Goal: Information Seeking & Learning: Learn about a topic

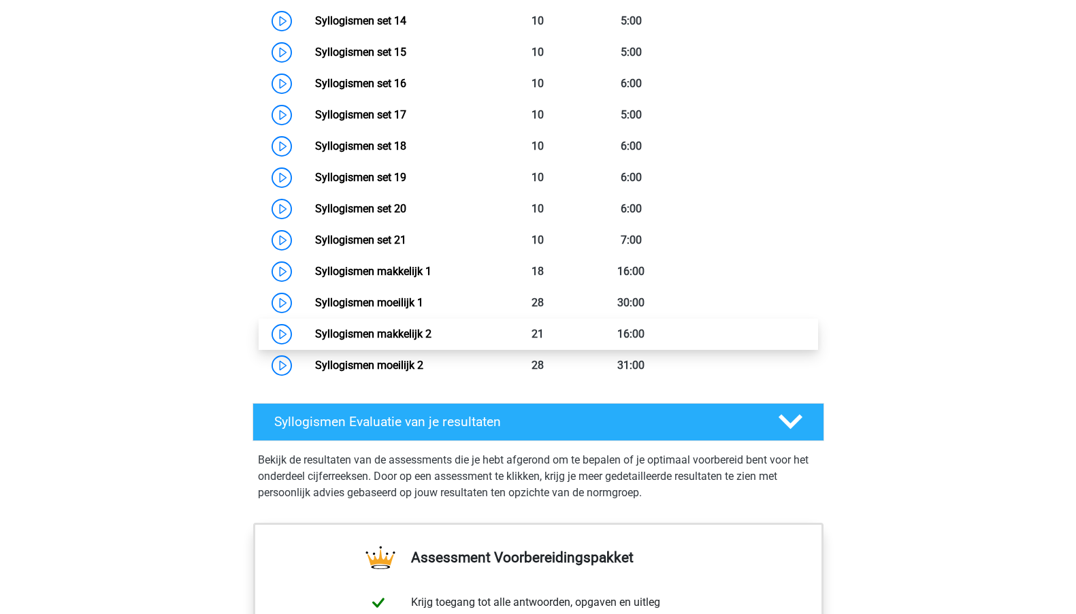
scroll to position [1518, 0]
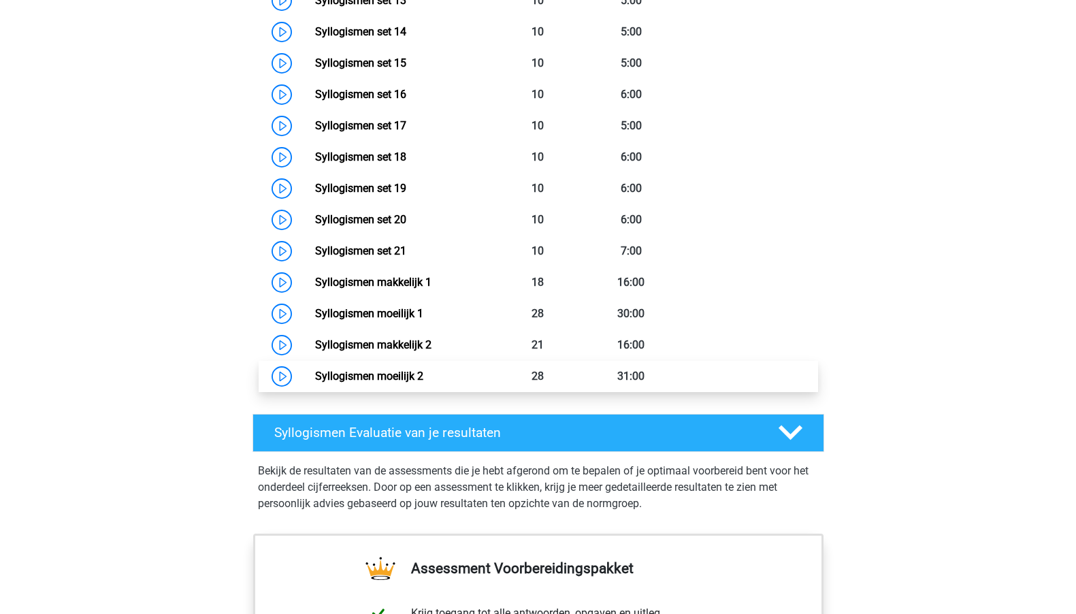
click at [400, 372] on link "Syllogismen moeilijk 2" at bounding box center [369, 375] width 108 height 13
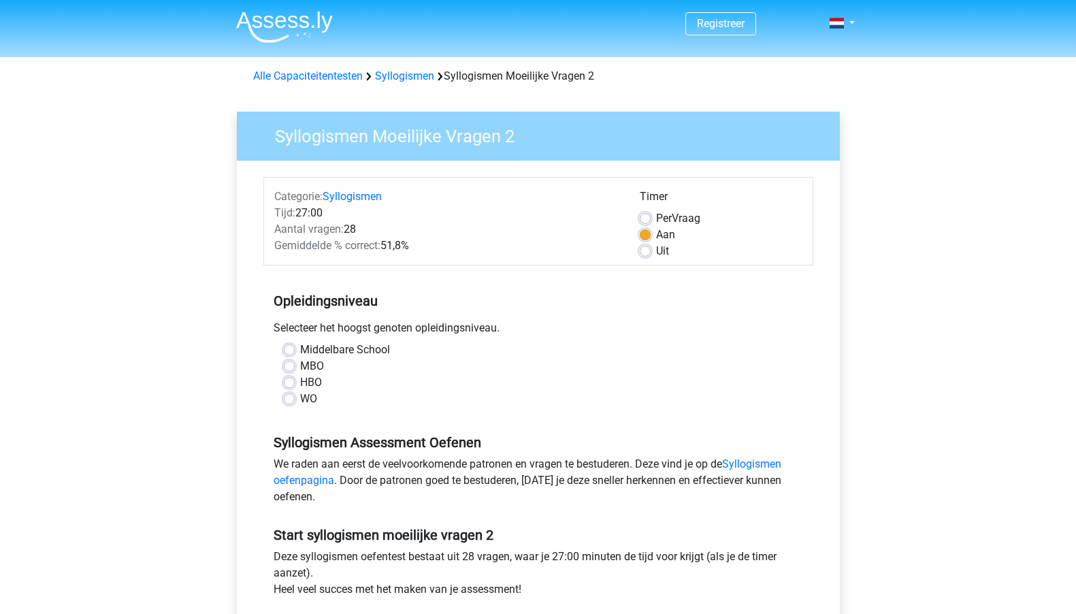
click at [314, 371] on label "MBO" at bounding box center [312, 366] width 24 height 16
click at [295, 371] on input "MBO" at bounding box center [289, 365] width 11 height 14
radio input "true"
click at [313, 384] on label "HBO" at bounding box center [311, 382] width 22 height 16
click at [295, 384] on input "HBO" at bounding box center [289, 381] width 11 height 14
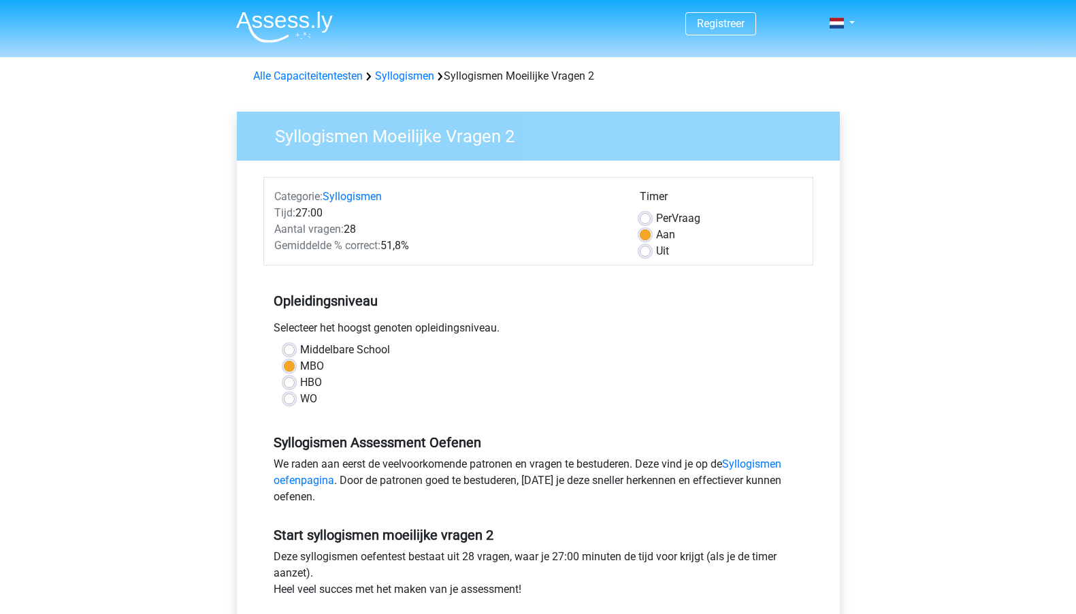
radio input "true"
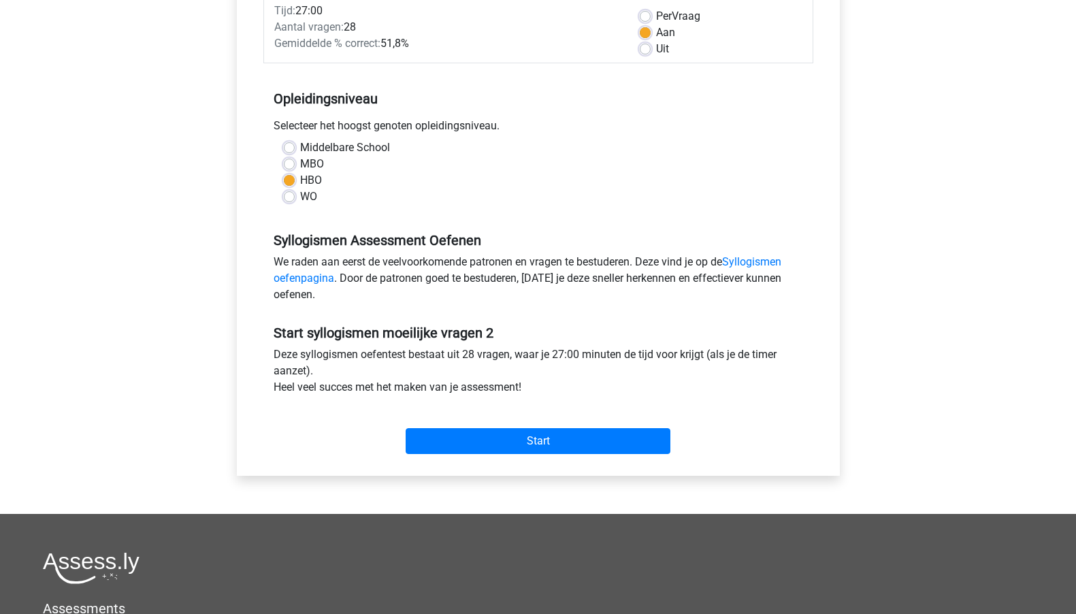
scroll to position [204, 0]
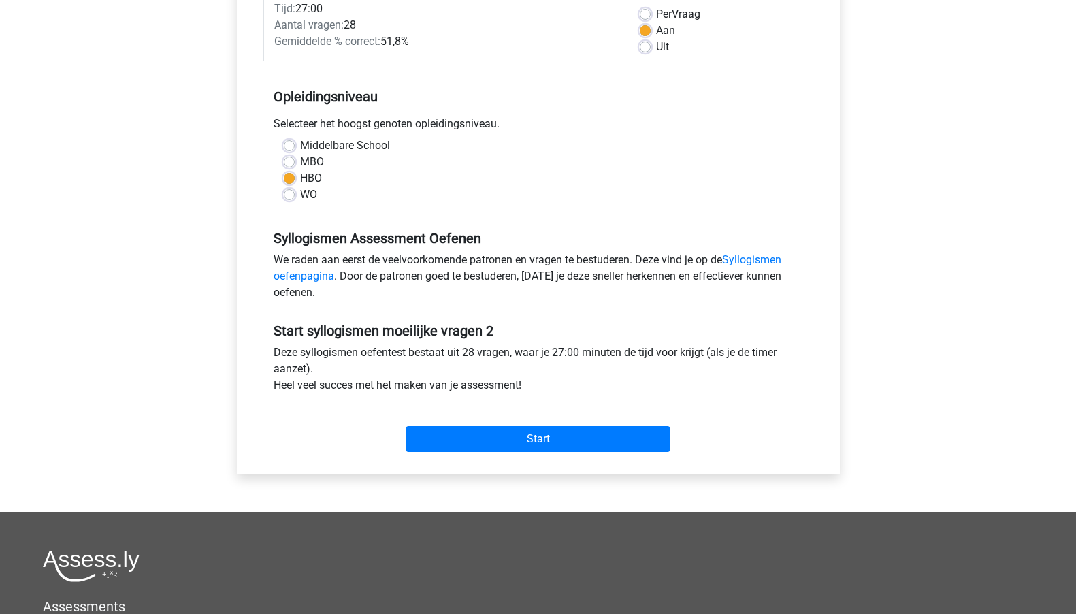
click at [638, 16] on div "Timer Per Vraag Aan Uit" at bounding box center [720, 19] width 183 height 71
click at [656, 16] on label "Per Vraag" at bounding box center [678, 14] width 44 height 16
click at [643, 16] on input "Per Vraag" at bounding box center [645, 13] width 11 height 14
radio input "true"
click at [491, 448] on input "Start" at bounding box center [538, 439] width 265 height 26
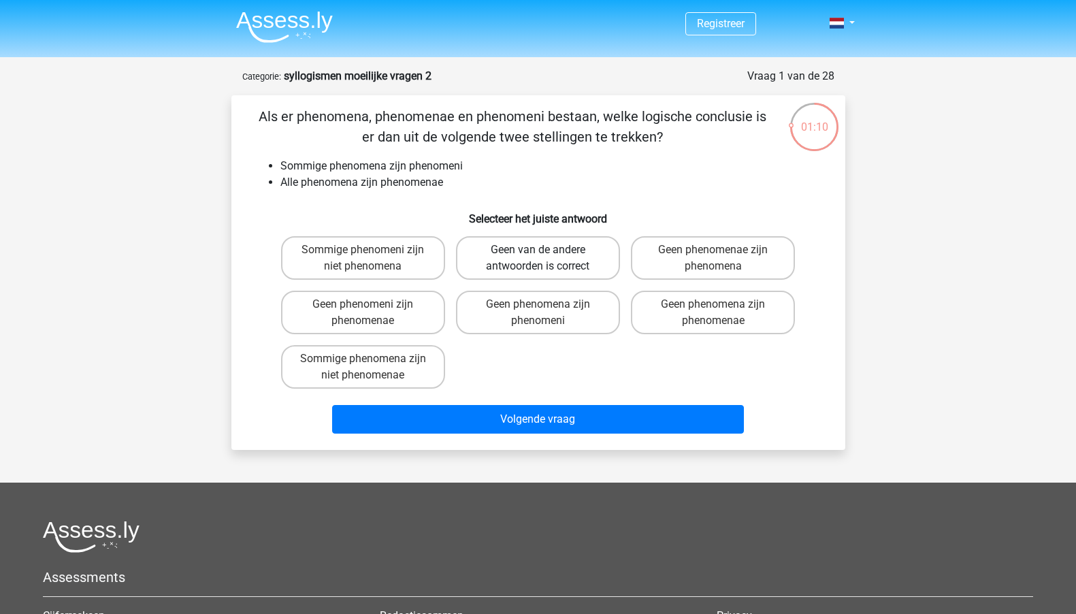
click at [535, 236] on label "Geen van de andere antwoorden is correct" at bounding box center [538, 258] width 164 height 44
click at [538, 250] on input "Geen van de andere antwoorden is correct" at bounding box center [542, 254] width 9 height 9
radio input "true"
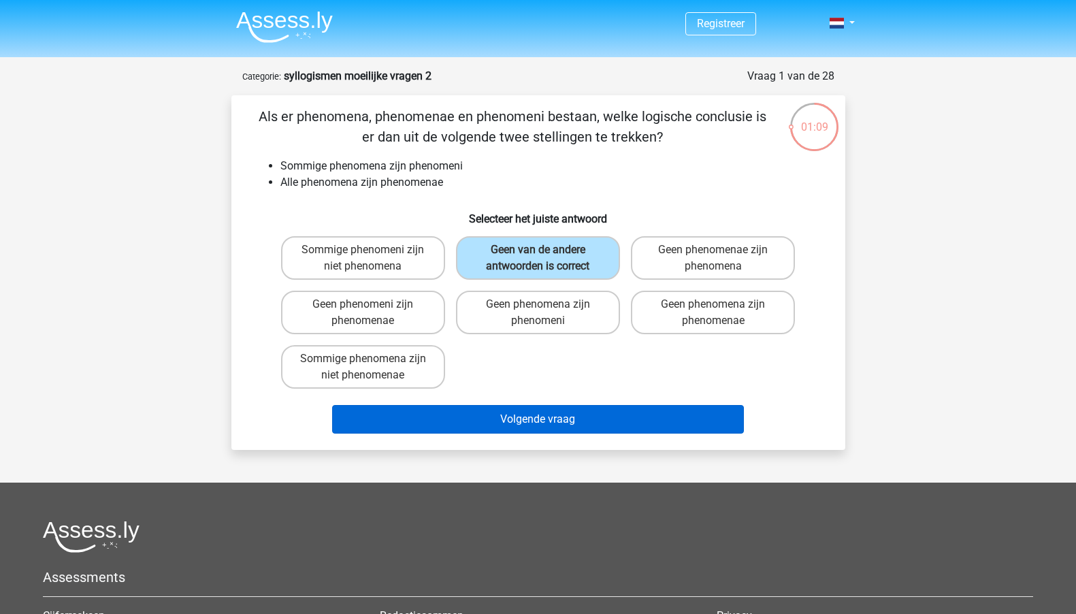
click at [500, 425] on button "Volgende vraag" at bounding box center [538, 419] width 412 height 29
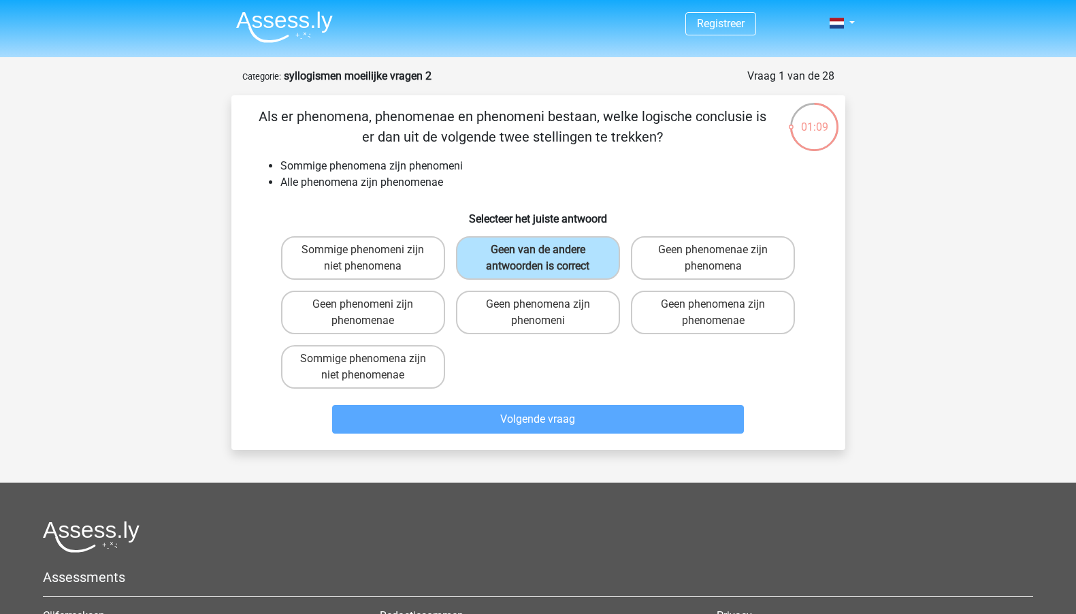
scroll to position [68, 0]
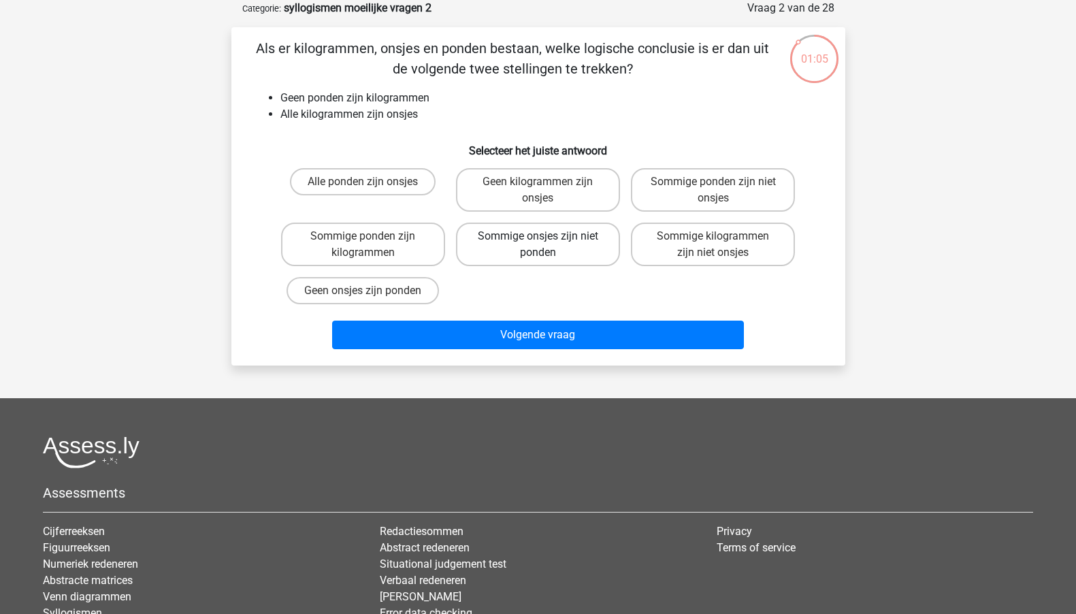
click at [554, 248] on label "Sommige onsjes zijn niet ponden" at bounding box center [538, 245] width 164 height 44
click at [546, 245] on input "Sommige onsjes zijn niet ponden" at bounding box center [542, 240] width 9 height 9
radio input "true"
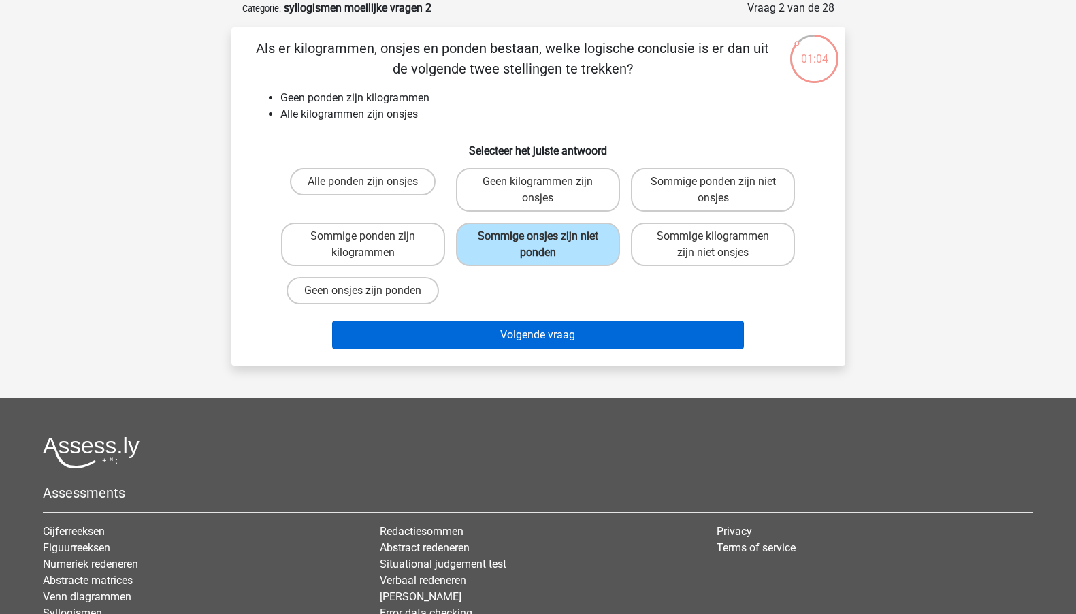
click at [539, 338] on button "Volgende vraag" at bounding box center [538, 334] width 412 height 29
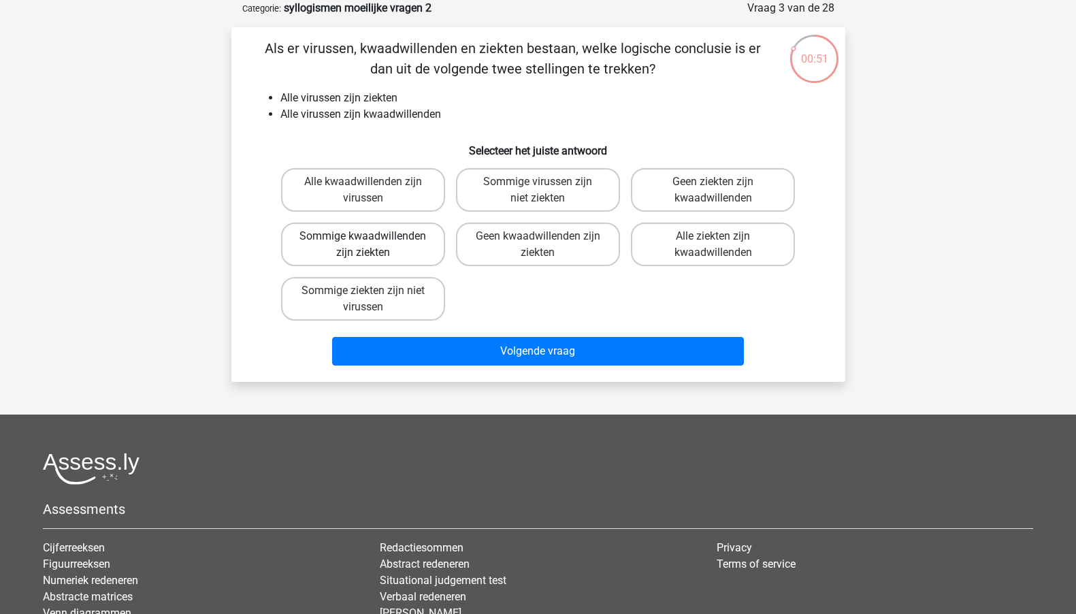
click at [406, 254] on label "Sommige kwaadwillenden zijn ziekten" at bounding box center [363, 245] width 164 height 44
click at [372, 245] on input "Sommige kwaadwillenden zijn ziekten" at bounding box center [367, 240] width 9 height 9
radio input "true"
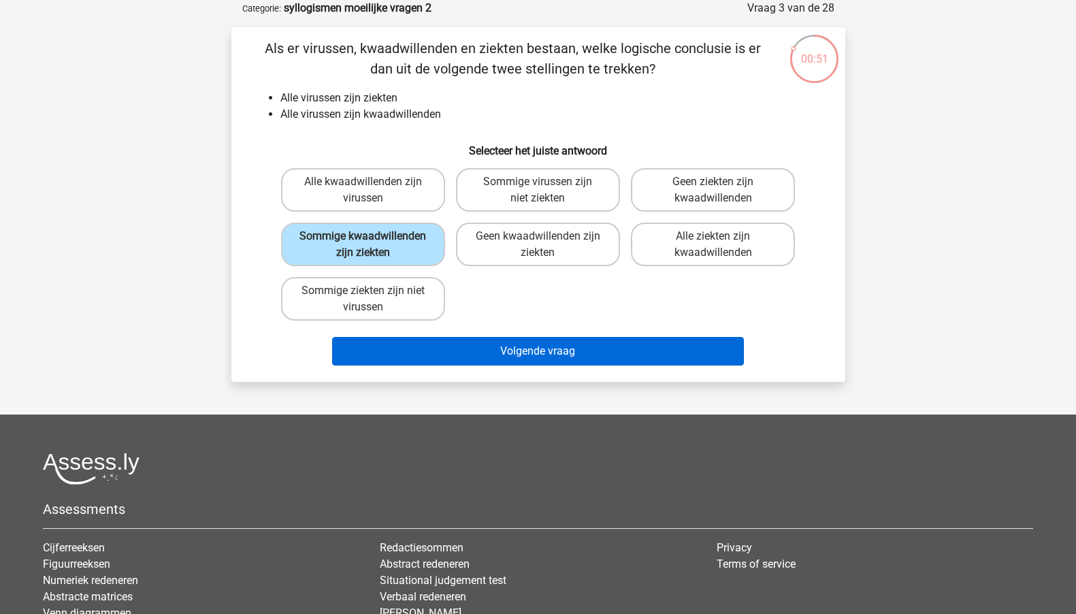
click at [462, 365] on button "Volgende vraag" at bounding box center [538, 351] width 412 height 29
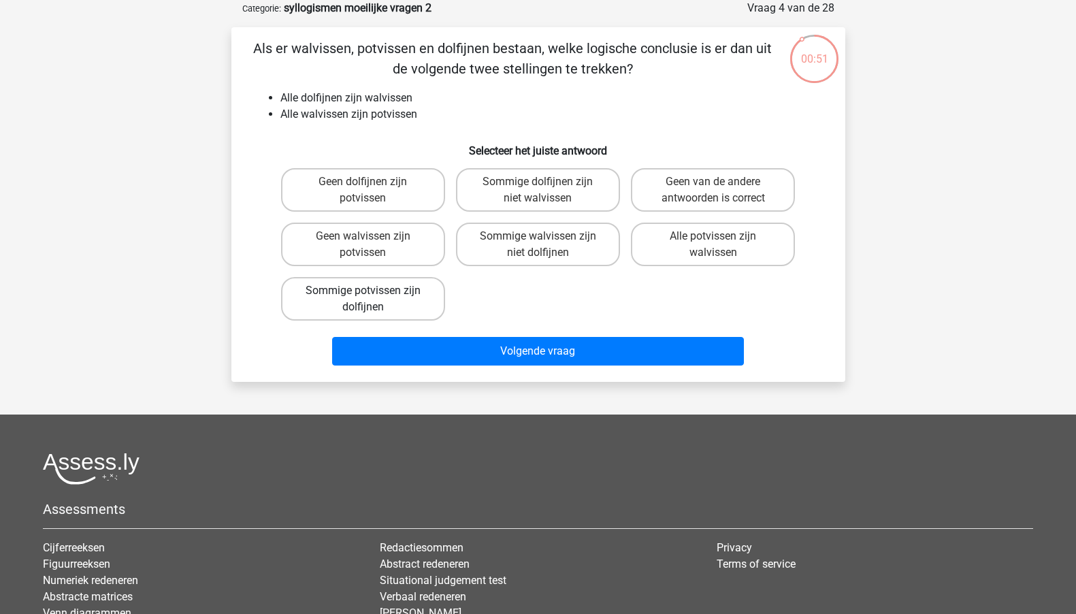
click at [404, 295] on label "Sommige potvissen zijn dolfijnen" at bounding box center [363, 299] width 164 height 44
click at [372, 295] on input "Sommige potvissen zijn dolfijnen" at bounding box center [367, 295] width 9 height 9
radio input "true"
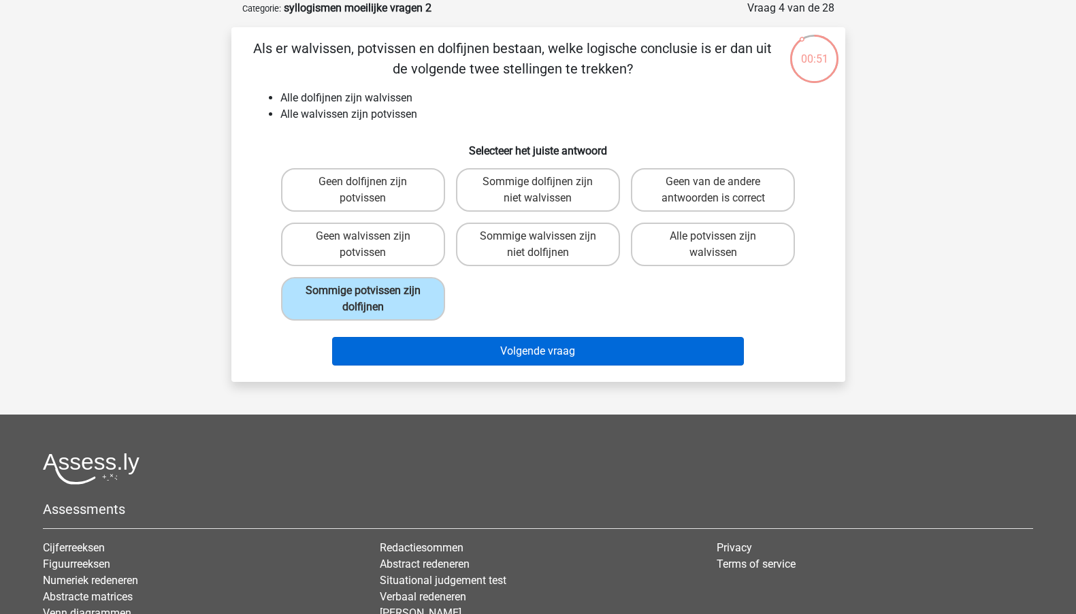
click at [439, 345] on button "Volgende vraag" at bounding box center [538, 351] width 412 height 29
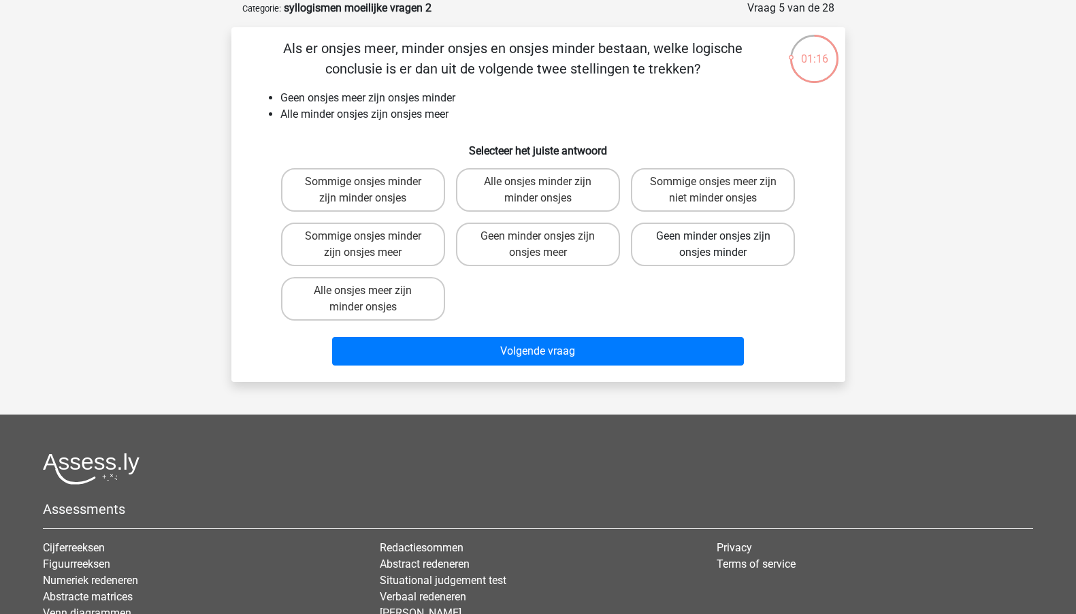
click at [644, 258] on label "Geen minder onsjes zijn onsjes minder" at bounding box center [713, 245] width 164 height 44
click at [713, 245] on input "Geen minder onsjes zijn onsjes minder" at bounding box center [717, 240] width 9 height 9
radio input "true"
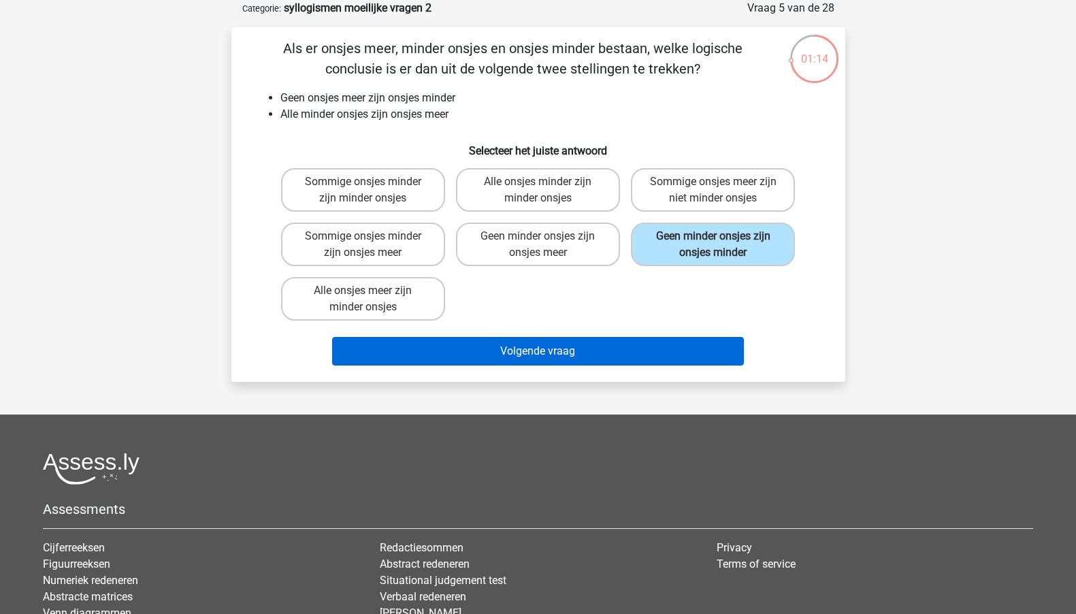
click at [585, 344] on button "Volgende vraag" at bounding box center [538, 351] width 412 height 29
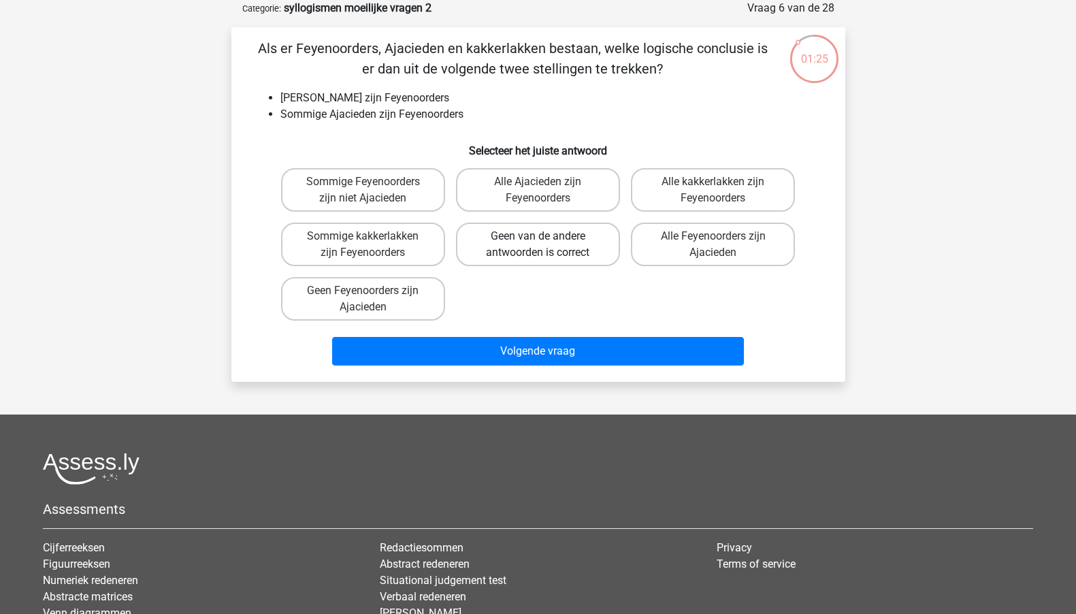
click at [561, 258] on label "Geen van de andere antwoorden is correct" at bounding box center [538, 245] width 164 height 44
click at [546, 245] on input "Geen van de andere antwoorden is correct" at bounding box center [542, 240] width 9 height 9
radio input "true"
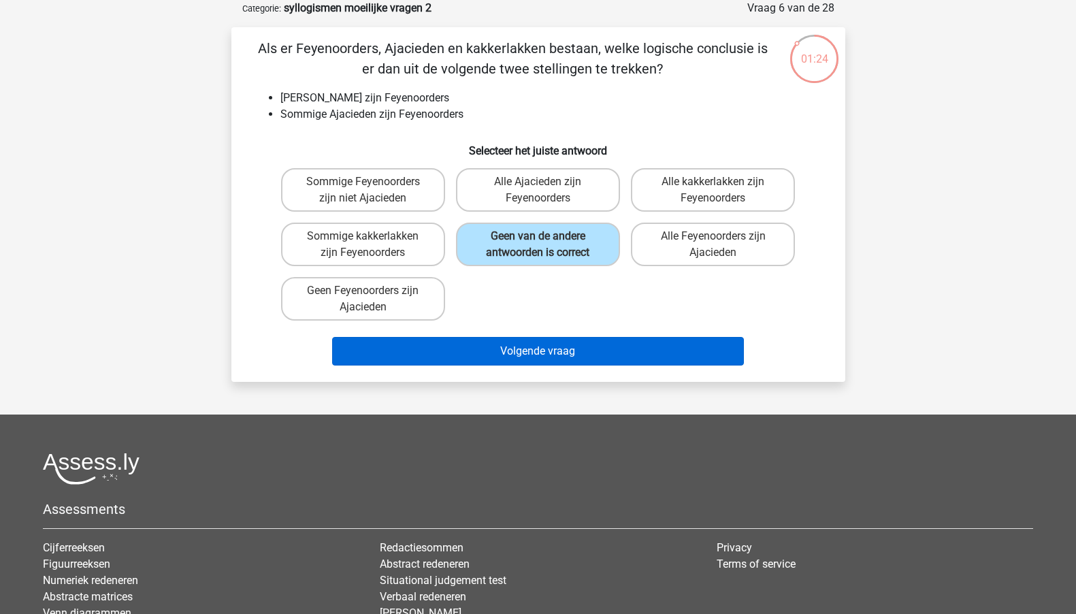
click at [541, 343] on button "Volgende vraag" at bounding box center [538, 351] width 412 height 29
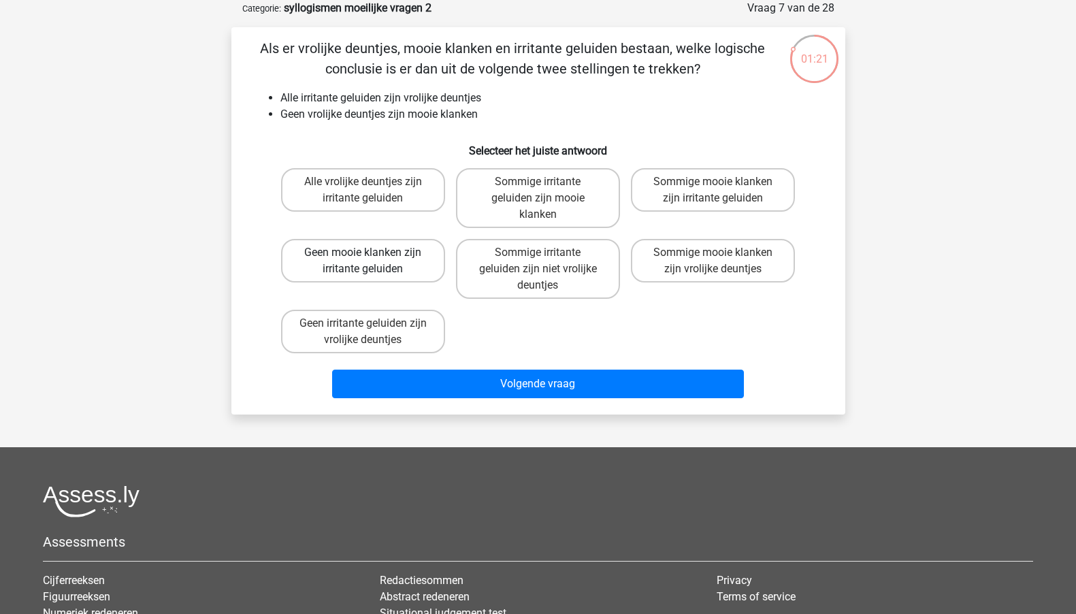
click at [397, 268] on label "Geen mooie klanken zijn irritante geluiden" at bounding box center [363, 261] width 164 height 44
click at [372, 261] on input "Geen mooie klanken zijn irritante geluiden" at bounding box center [367, 256] width 9 height 9
radio input "true"
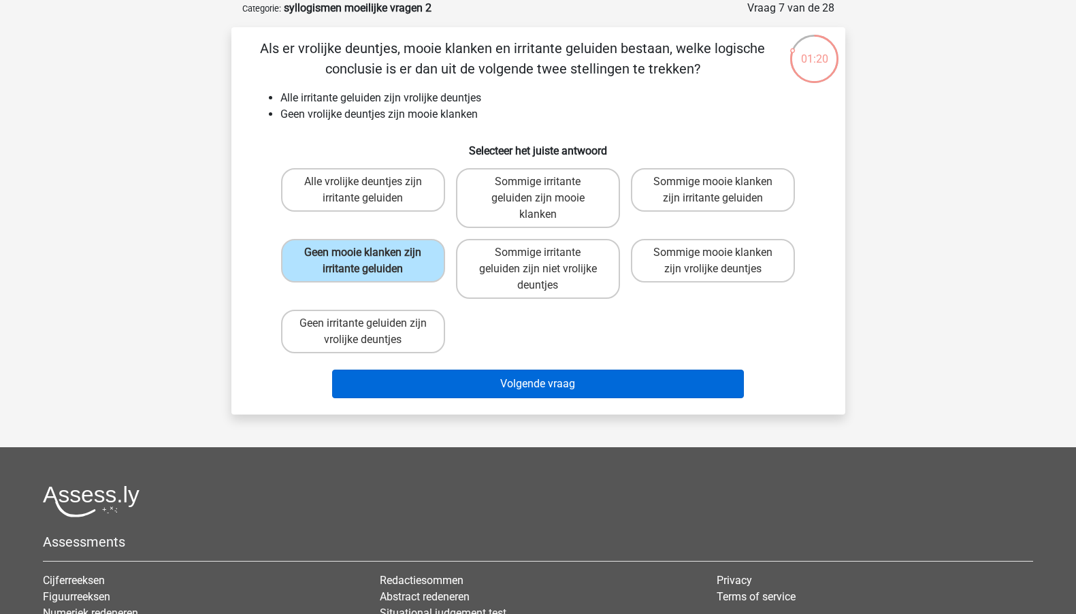
click at [414, 377] on button "Volgende vraag" at bounding box center [538, 383] width 412 height 29
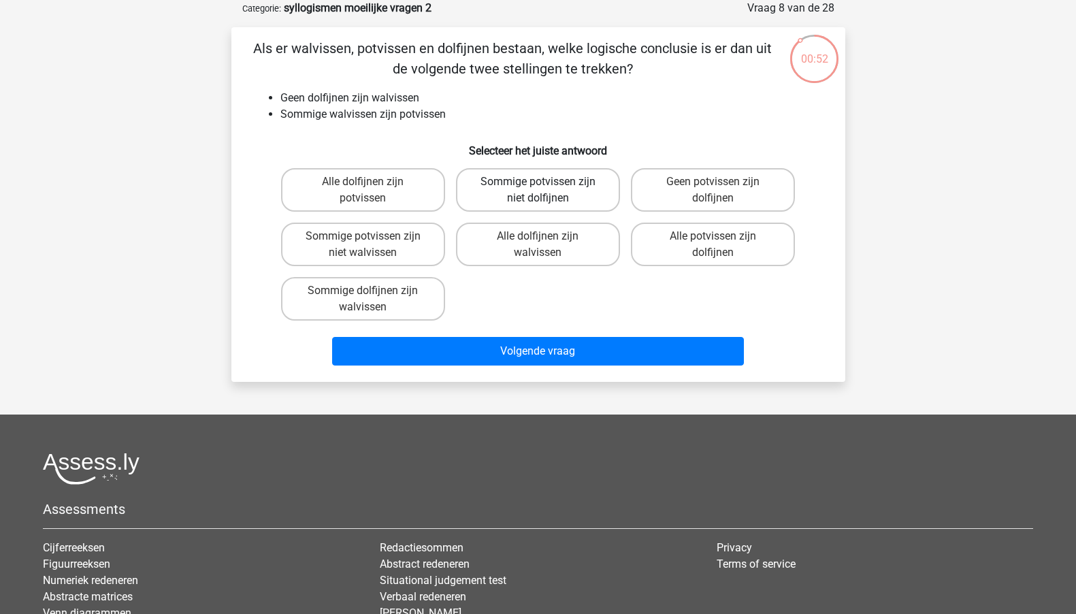
click at [567, 210] on label "Sommige potvissen zijn niet dolfijnen" at bounding box center [538, 190] width 164 height 44
click at [546, 191] on input "Sommige potvissen zijn niet dolfijnen" at bounding box center [542, 186] width 9 height 9
radio input "true"
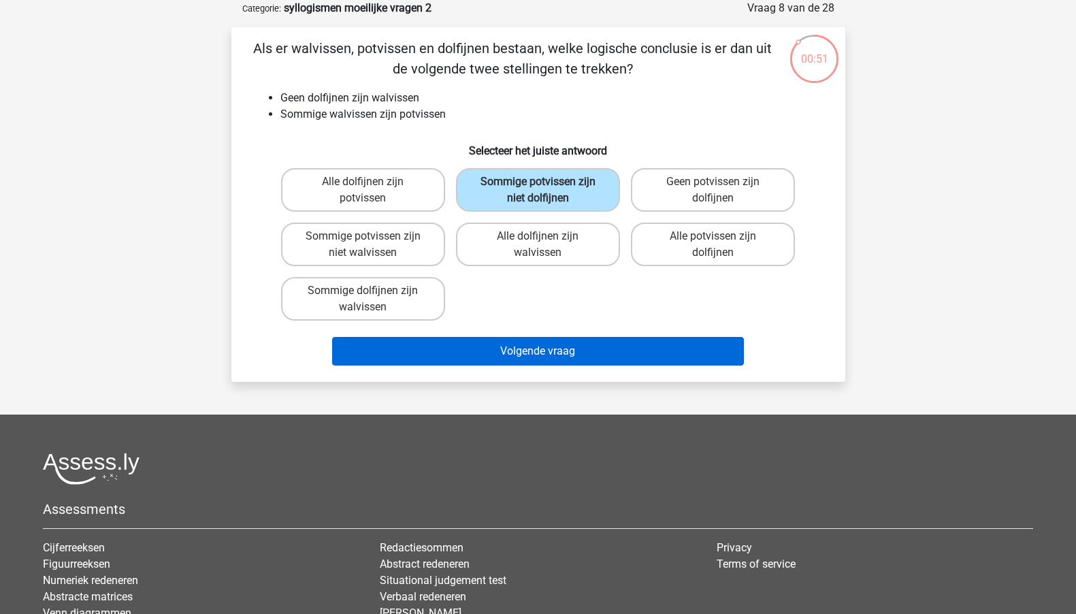
click at [489, 352] on button "Volgende vraag" at bounding box center [538, 351] width 412 height 29
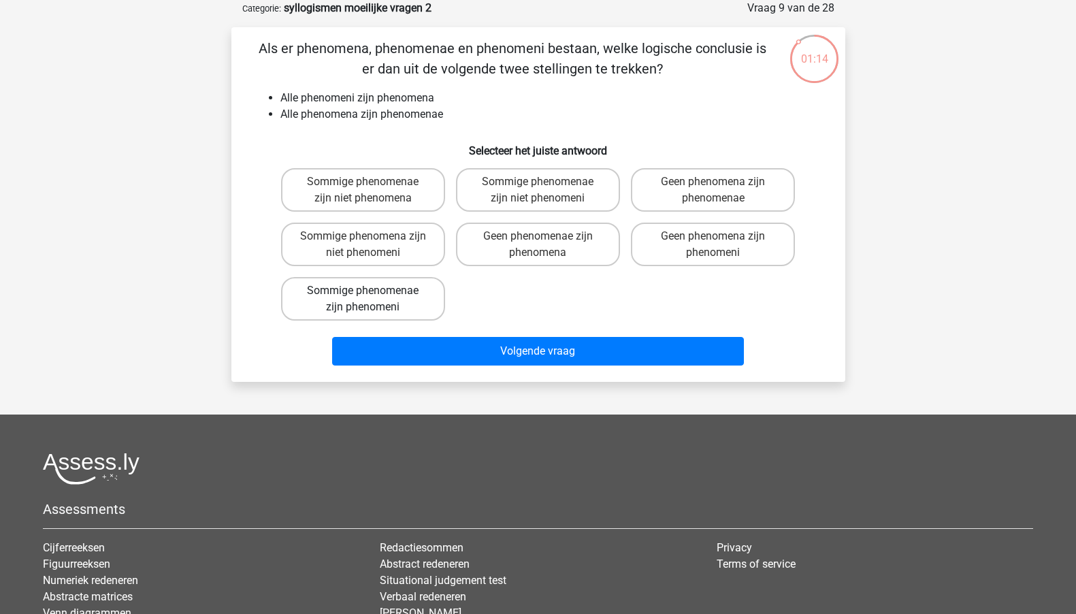
click at [411, 308] on label "Sommige phenomenae zijn phenomeni" at bounding box center [363, 299] width 164 height 44
click at [372, 299] on input "Sommige phenomenae zijn phenomeni" at bounding box center [367, 295] width 9 height 9
radio input "true"
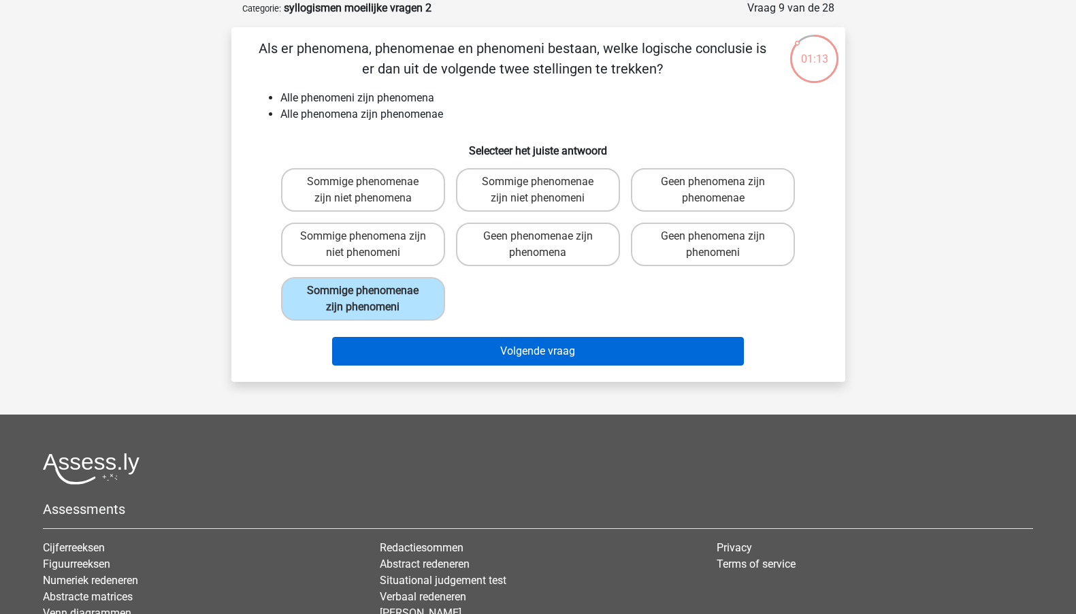
click at [459, 363] on button "Volgende vraag" at bounding box center [538, 351] width 412 height 29
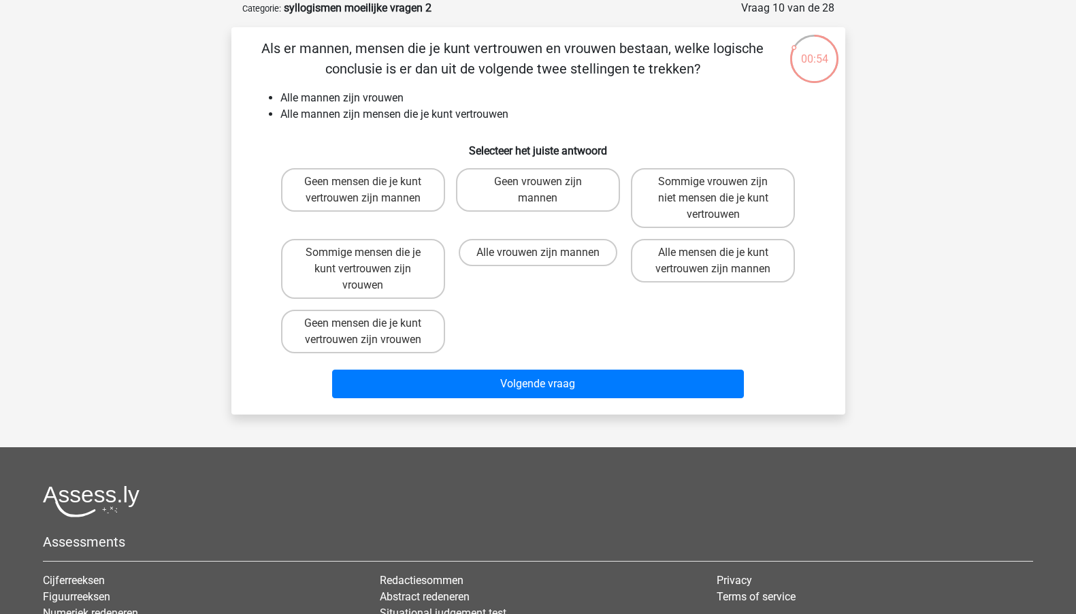
click at [459, 363] on div "Volgende vraag" at bounding box center [538, 381] width 570 height 45
click at [416, 299] on div "Sommige mensen die je kunt vertrouwen zijn vrouwen" at bounding box center [363, 268] width 175 height 71
click at [419, 286] on label "Sommige mensen die je kunt vertrouwen zijn vrouwen" at bounding box center [363, 269] width 164 height 60
click at [372, 261] on input "Sommige mensen die je kunt vertrouwen zijn vrouwen" at bounding box center [367, 256] width 9 height 9
radio input "true"
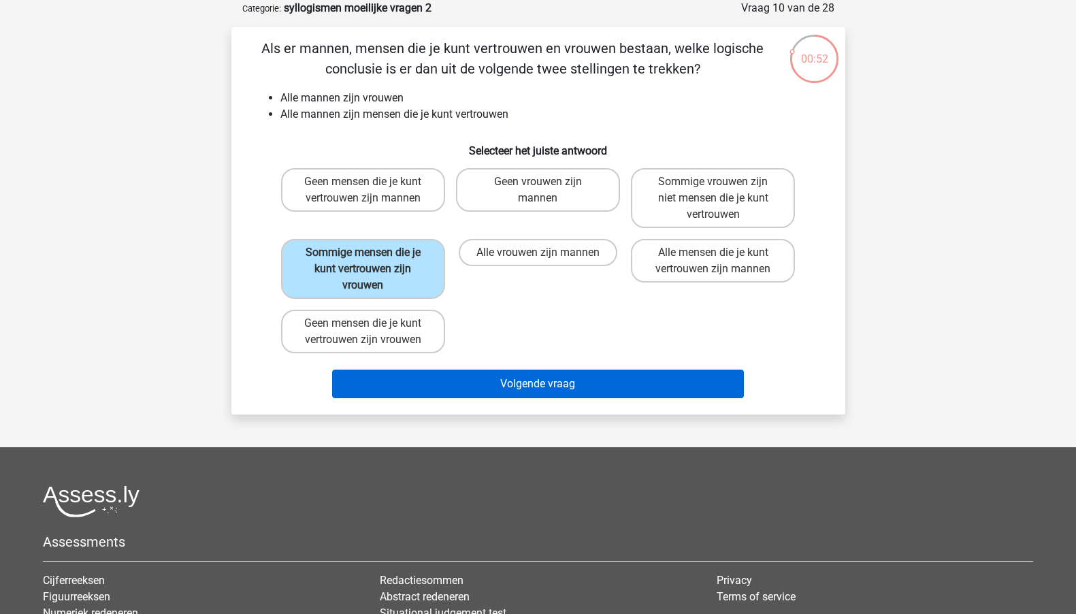
click at [457, 396] on button "Volgende vraag" at bounding box center [538, 383] width 412 height 29
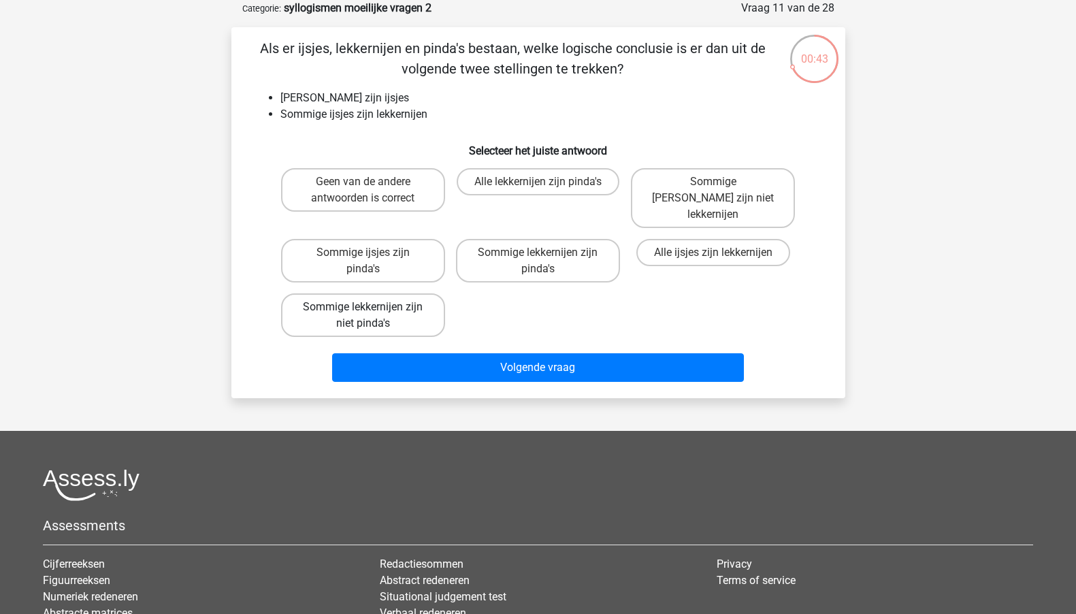
click at [420, 305] on label "Sommige lekkernijen zijn niet pinda's" at bounding box center [363, 315] width 164 height 44
click at [372, 307] on input "Sommige lekkernijen zijn niet pinda's" at bounding box center [367, 311] width 9 height 9
radio input "true"
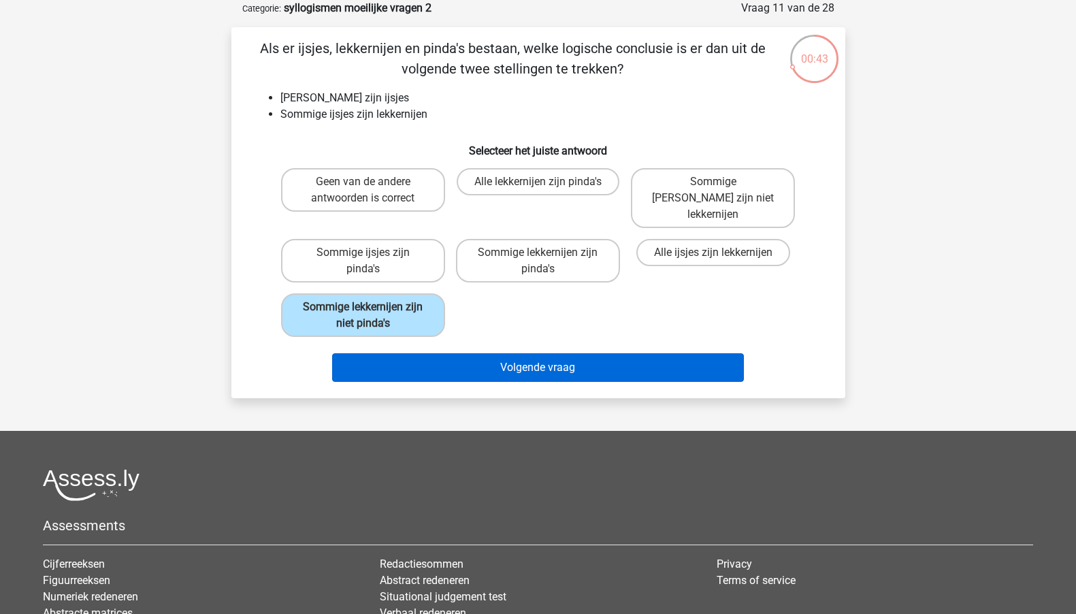
click at [461, 353] on button "Volgende vraag" at bounding box center [538, 367] width 412 height 29
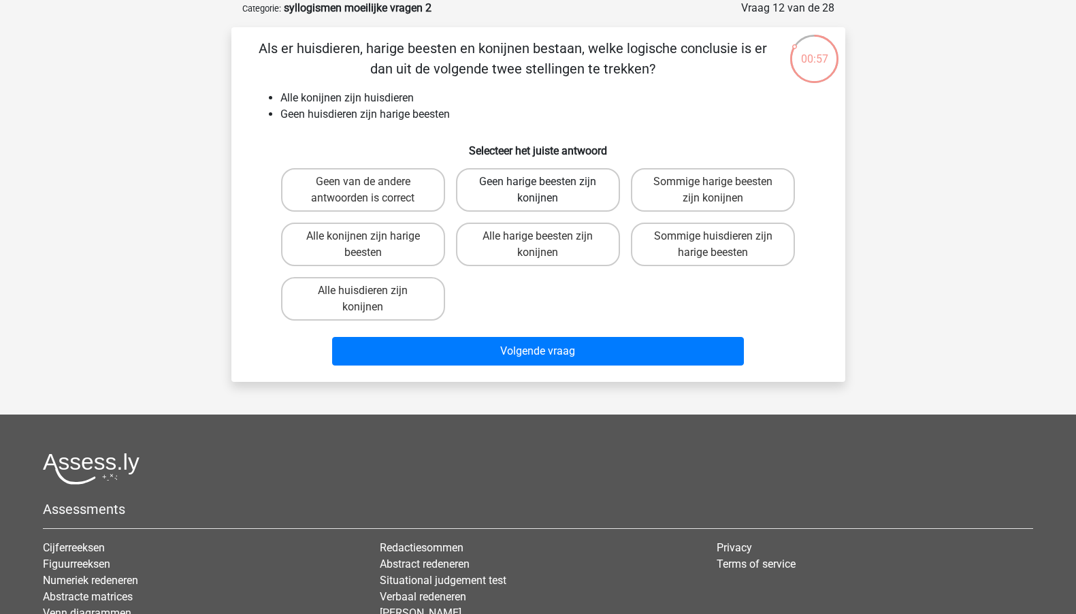
click at [542, 195] on label "Geen harige beesten zijn konijnen" at bounding box center [538, 190] width 164 height 44
click at [542, 191] on input "Geen harige beesten zijn konijnen" at bounding box center [542, 186] width 9 height 9
radio input "true"
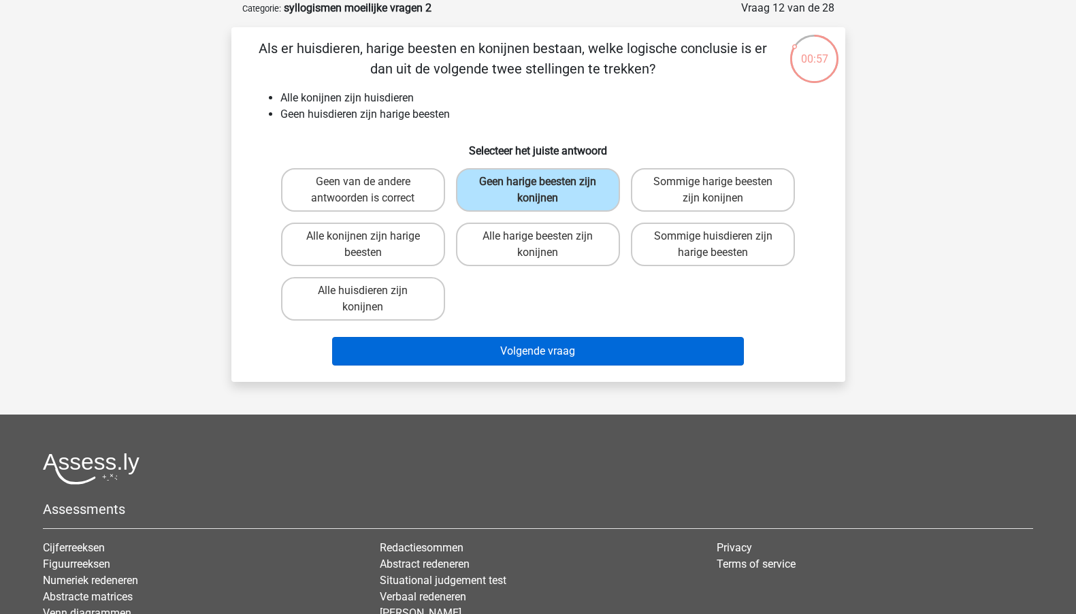
click at [494, 338] on button "Volgende vraag" at bounding box center [538, 351] width 412 height 29
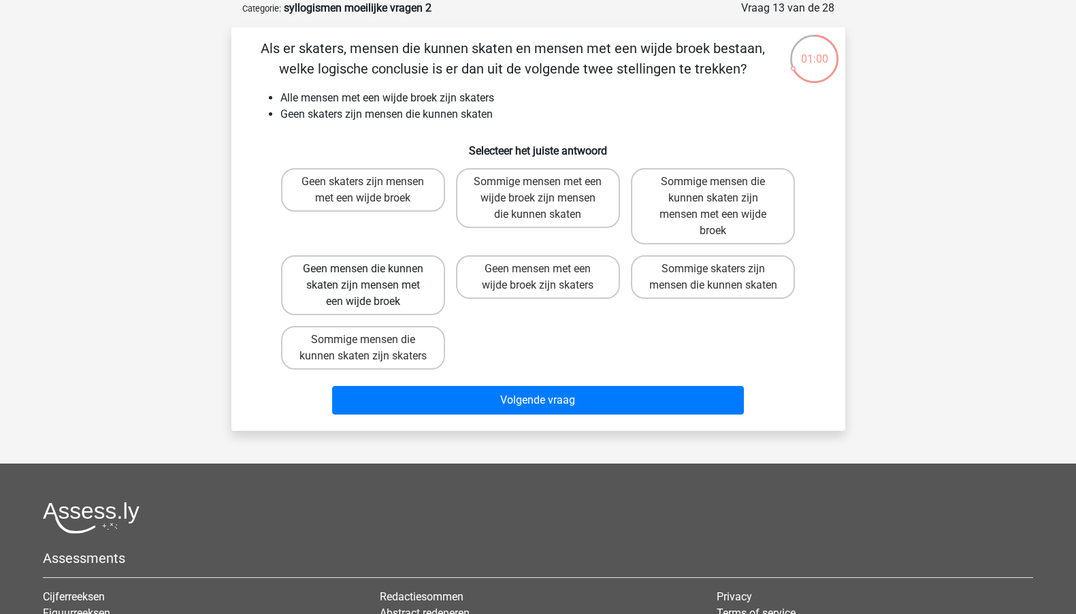
click at [423, 297] on label "Geen mensen die kunnen skaten zijn mensen met een wijde broek" at bounding box center [363, 285] width 164 height 60
click at [372, 278] on input "Geen mensen die kunnen skaten zijn mensen met een wijde broek" at bounding box center [367, 273] width 9 height 9
radio input "true"
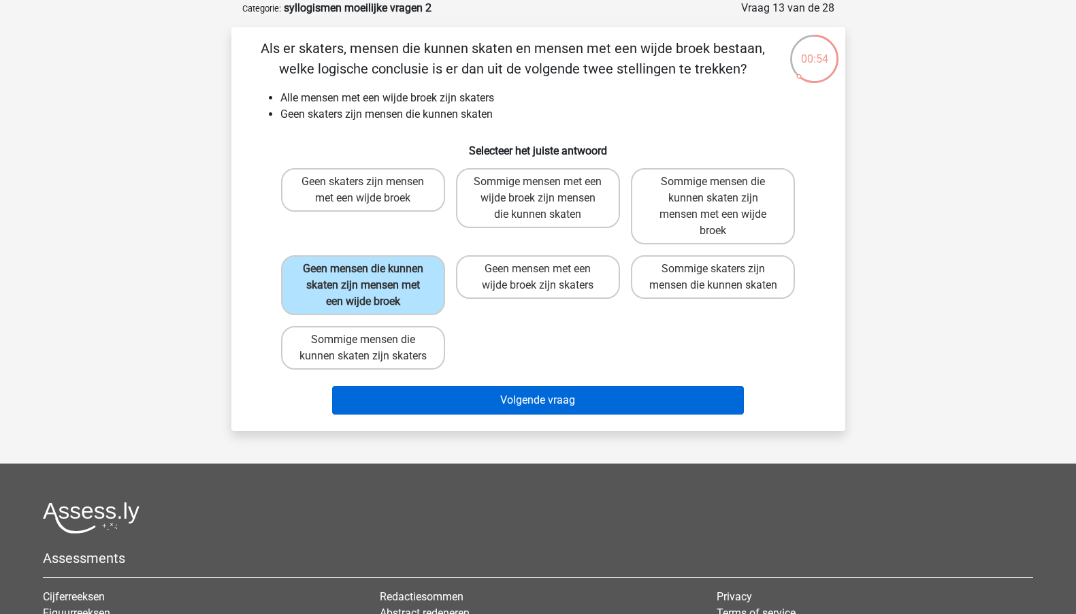
click at [458, 414] on button "Volgende vraag" at bounding box center [538, 400] width 412 height 29
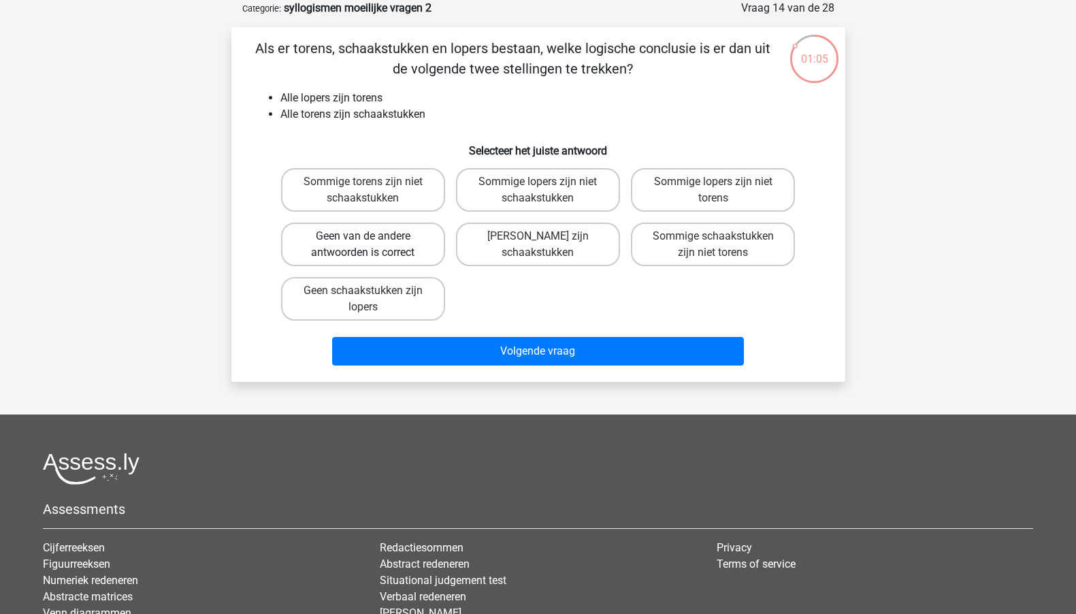
click at [414, 247] on label "Geen van de andere antwoorden is correct" at bounding box center [363, 245] width 164 height 44
click at [372, 245] on input "Geen van de andere antwoorden is correct" at bounding box center [367, 240] width 9 height 9
radio input "true"
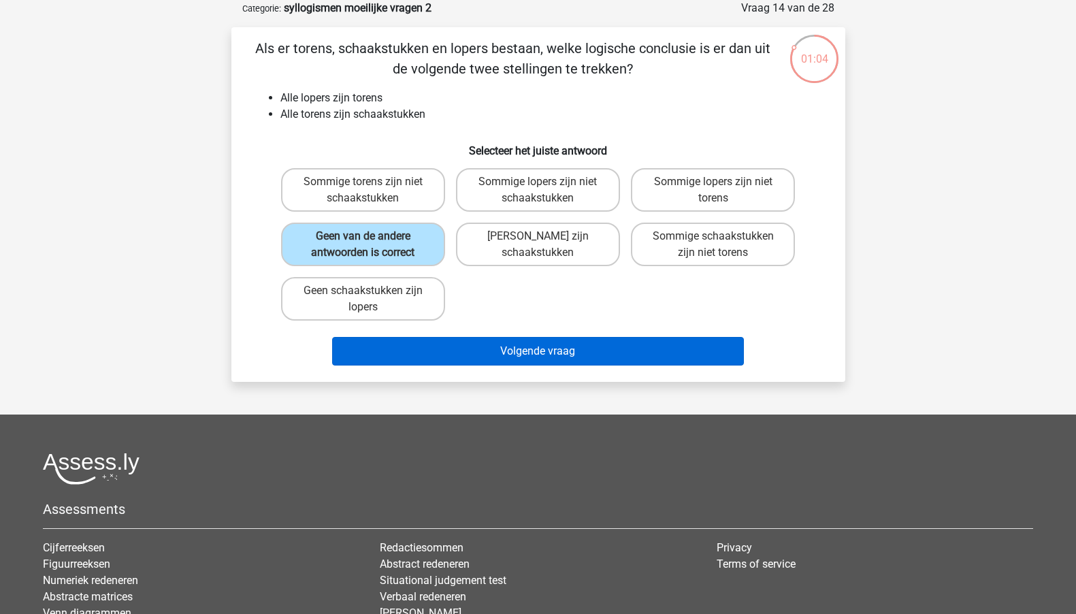
click at [439, 350] on button "Volgende vraag" at bounding box center [538, 351] width 412 height 29
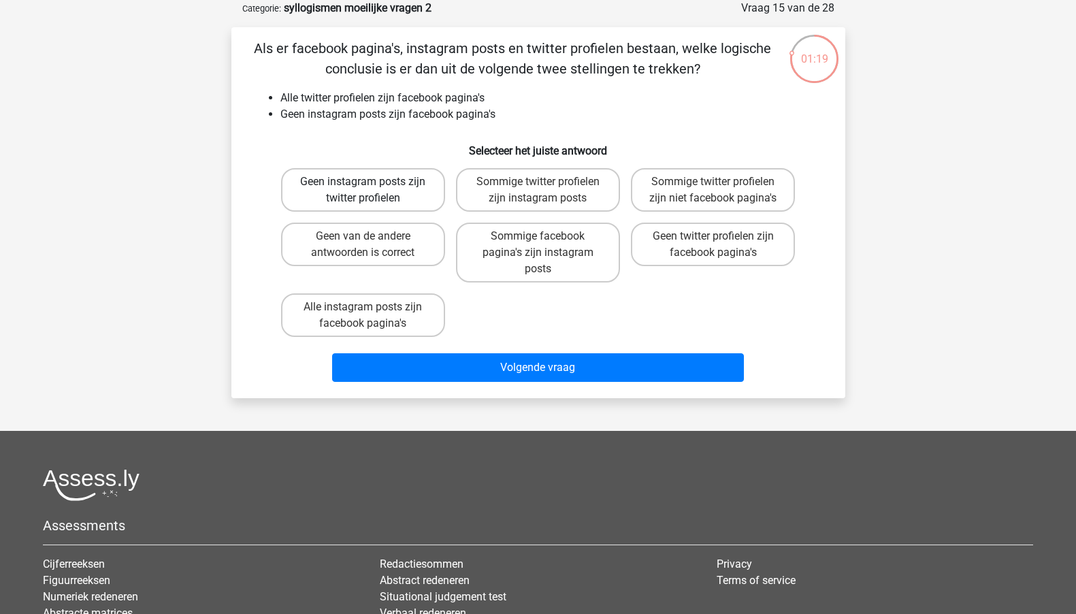
click at [398, 202] on label "Geen instagram posts zijn twitter profielen" at bounding box center [363, 190] width 164 height 44
click at [372, 191] on input "Geen instagram posts zijn twitter profielen" at bounding box center [367, 186] width 9 height 9
radio input "true"
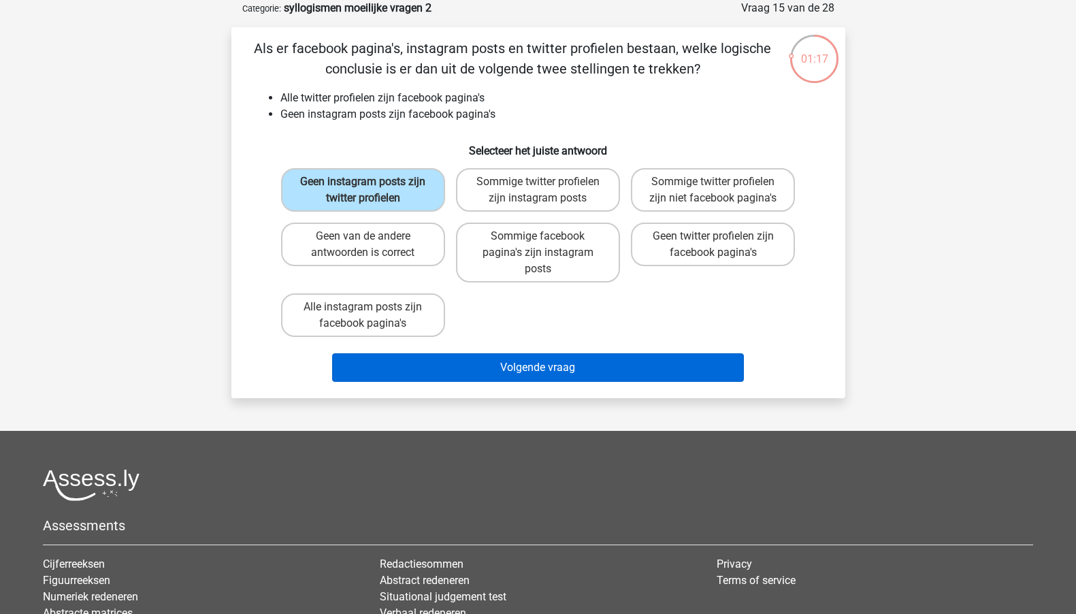
click at [426, 357] on button "Volgende vraag" at bounding box center [538, 367] width 412 height 29
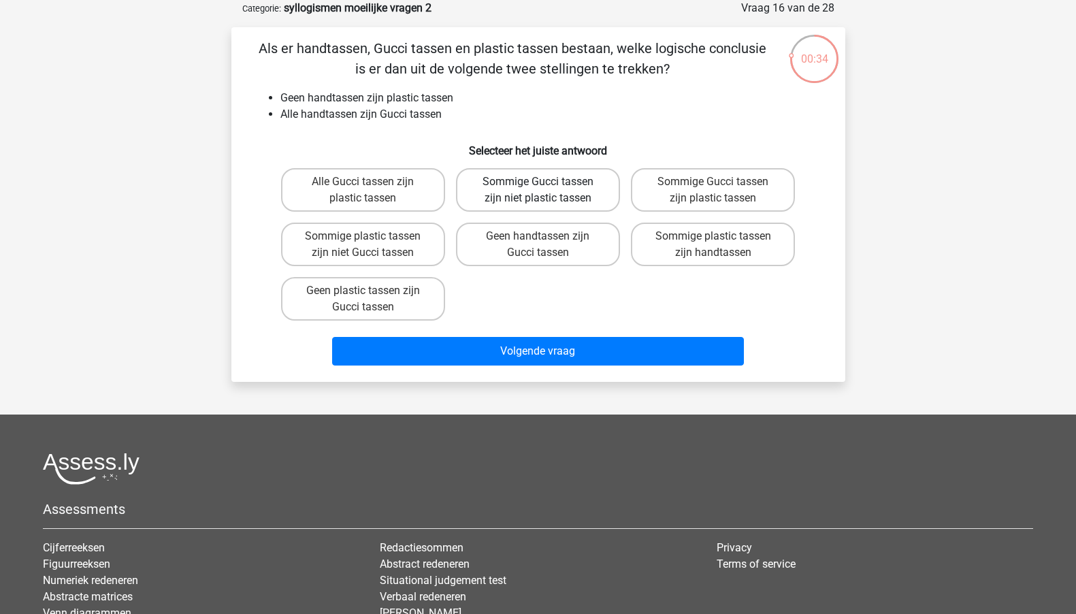
click at [567, 196] on label "Sommige Gucci tassen zijn niet plastic tassen" at bounding box center [538, 190] width 164 height 44
click at [546, 191] on input "Sommige Gucci tassen zijn niet plastic tassen" at bounding box center [542, 186] width 9 height 9
radio input "true"
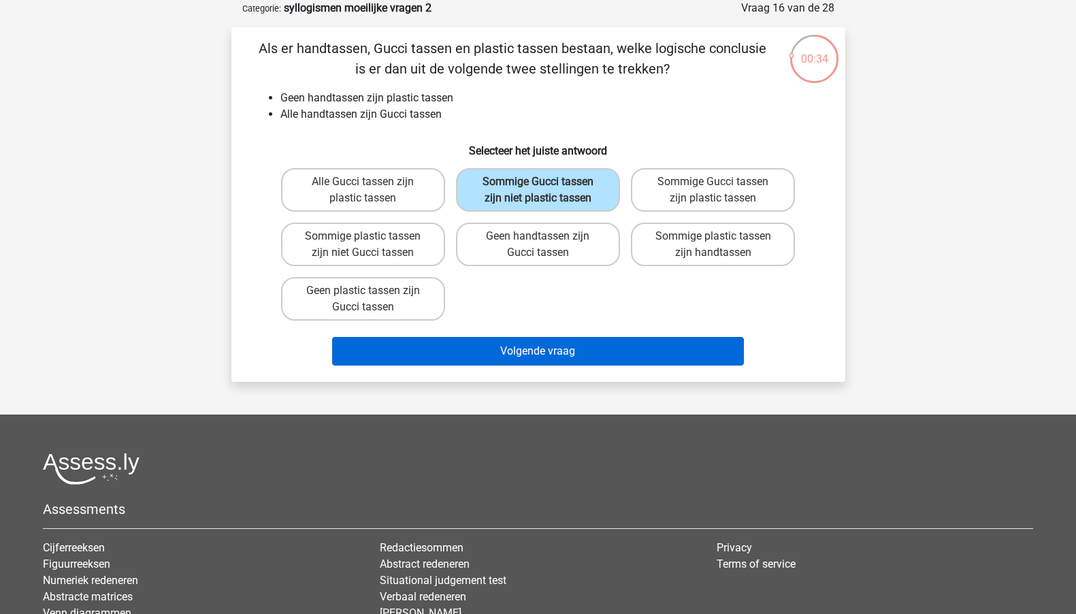
click at [491, 353] on button "Volgende vraag" at bounding box center [538, 351] width 412 height 29
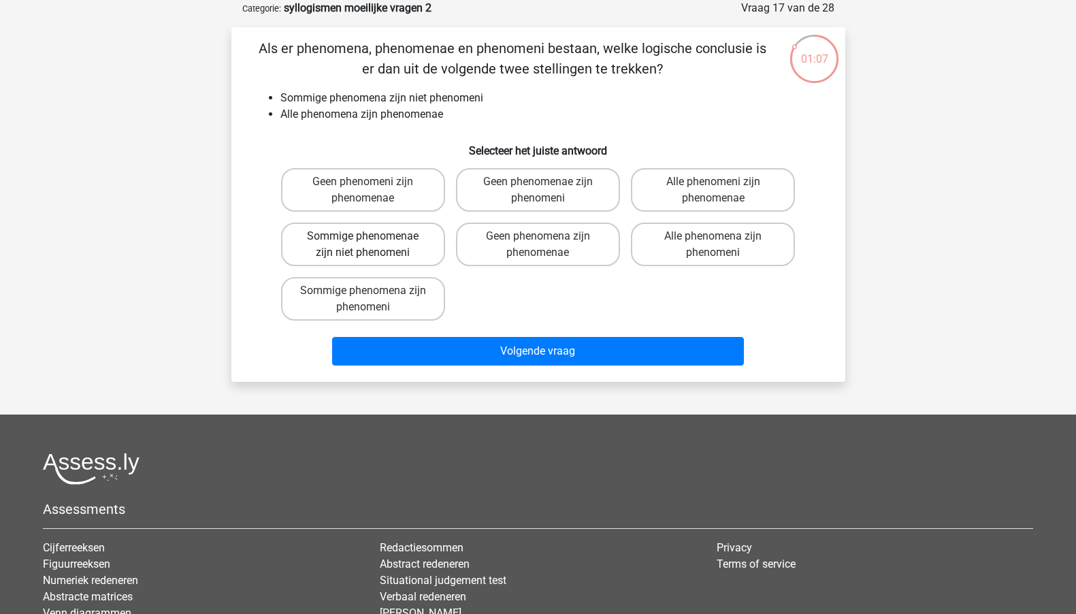
click at [417, 246] on label "Sommige phenomenae zijn niet phenomeni" at bounding box center [363, 245] width 164 height 44
click at [372, 245] on input "Sommige phenomenae zijn niet phenomeni" at bounding box center [367, 240] width 9 height 9
radio input "true"
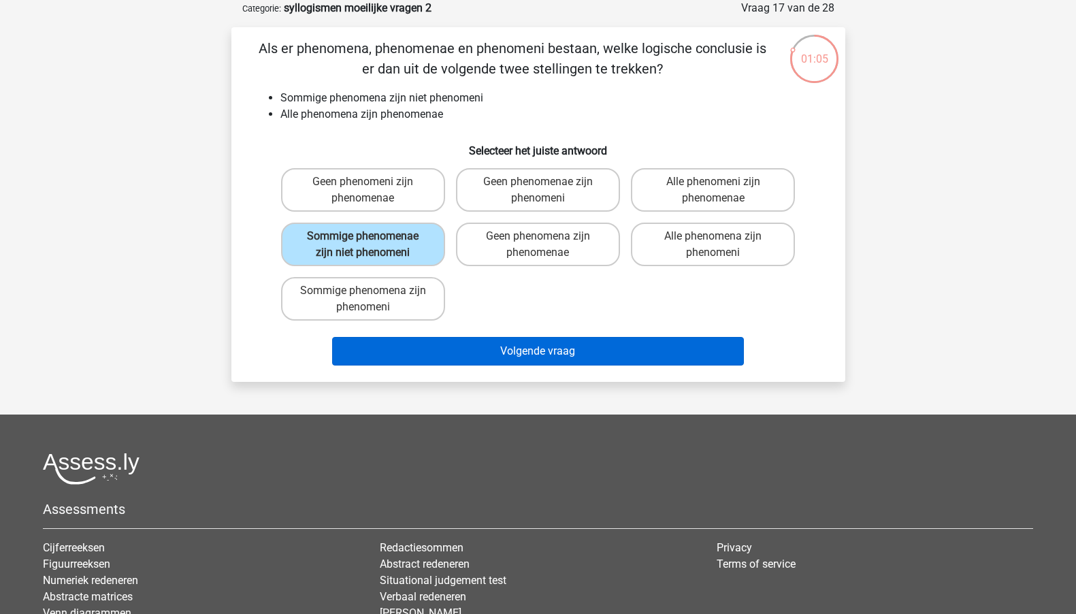
click at [443, 337] on button "Volgende vraag" at bounding box center [538, 351] width 412 height 29
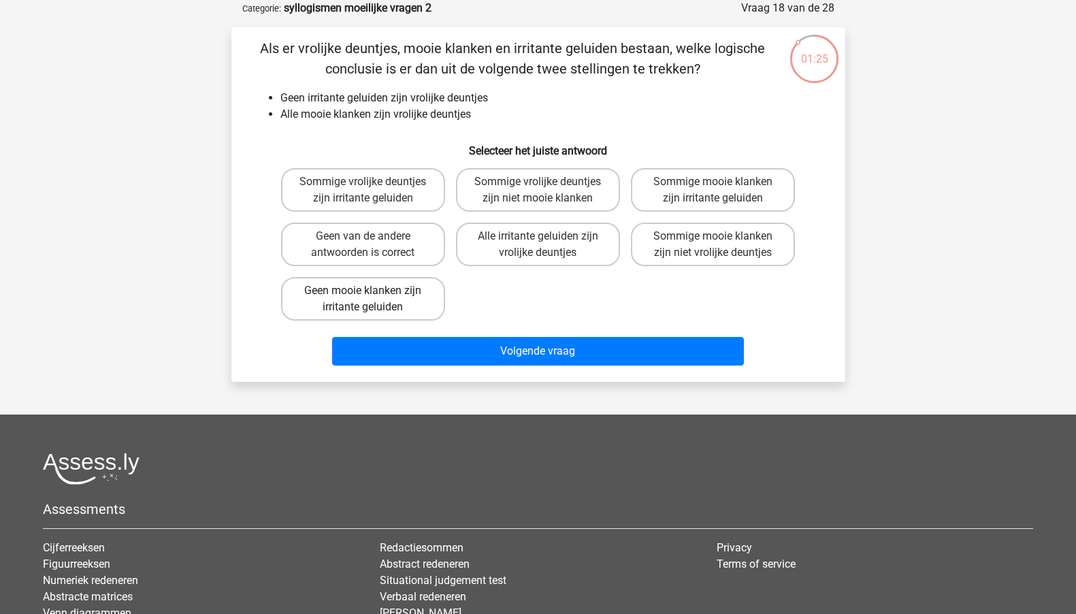
click at [430, 312] on label "Geen mooie klanken zijn irritante geluiden" at bounding box center [363, 299] width 164 height 44
click at [372, 299] on input "Geen mooie klanken zijn irritante geluiden" at bounding box center [367, 295] width 9 height 9
radio input "true"
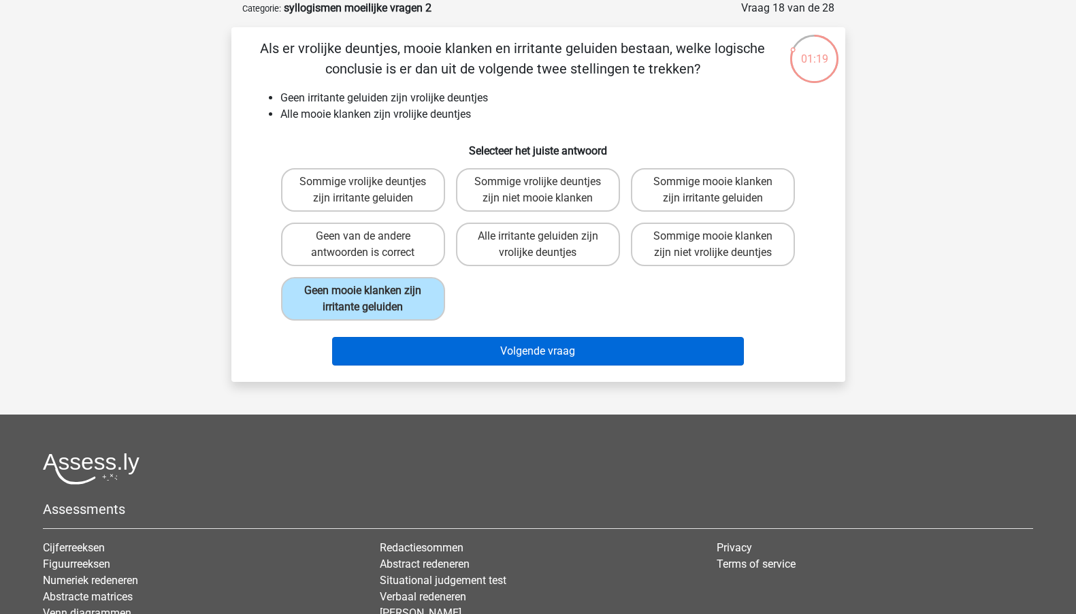
click at [465, 345] on button "Volgende vraag" at bounding box center [538, 351] width 412 height 29
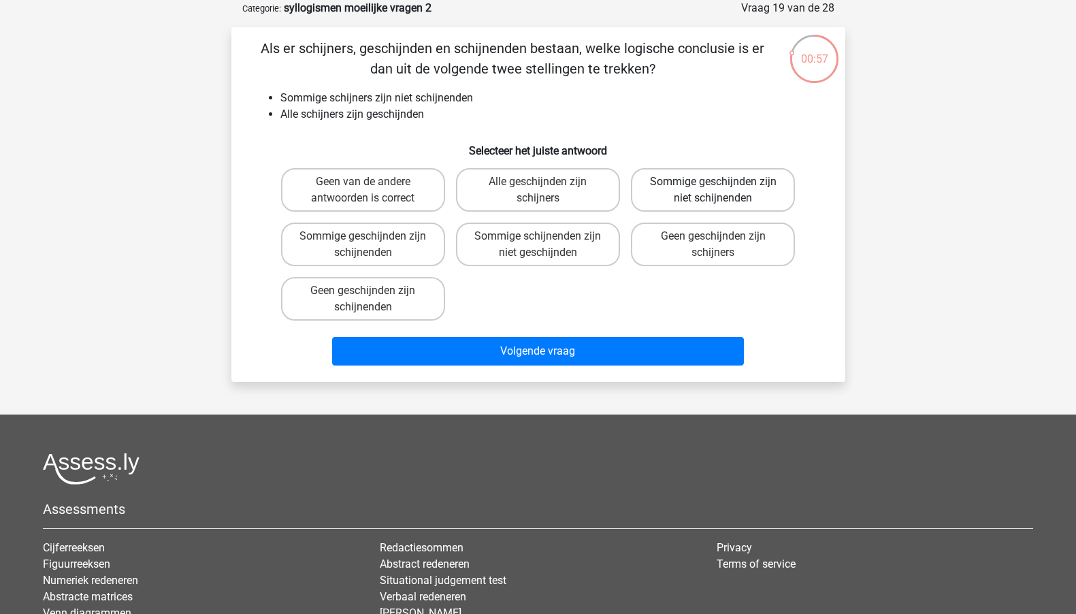
click at [689, 205] on label "Sommige geschijnden zijn niet schijnenden" at bounding box center [713, 190] width 164 height 44
click at [713, 191] on input "Sommige geschijnden zijn niet schijnenden" at bounding box center [717, 186] width 9 height 9
radio input "true"
click at [600, 335] on div "Volgende vraag" at bounding box center [538, 348] width 570 height 45
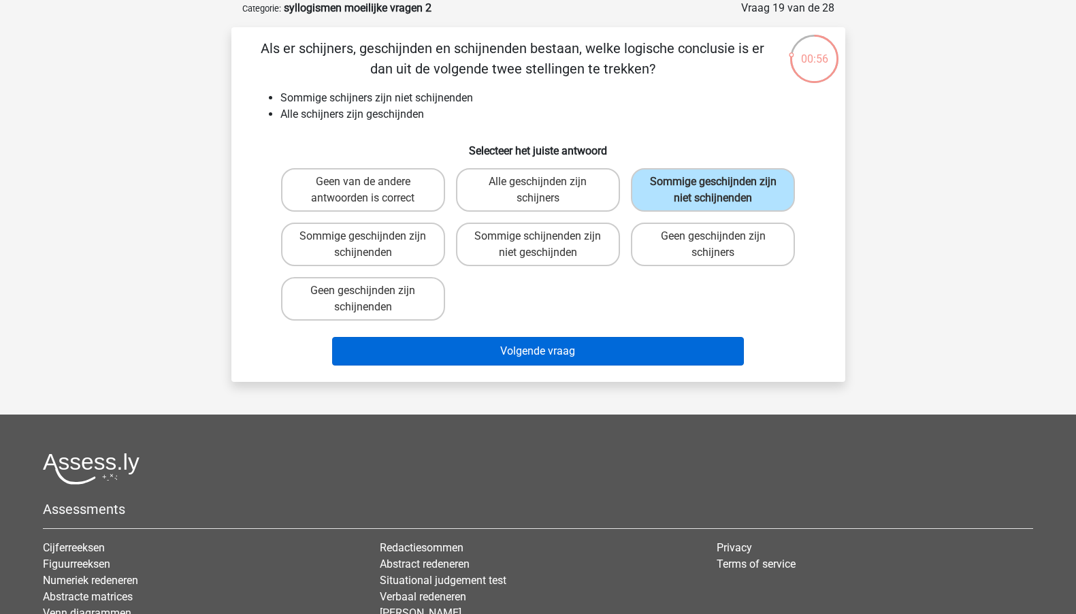
click at [591, 350] on button "Volgende vraag" at bounding box center [538, 351] width 412 height 29
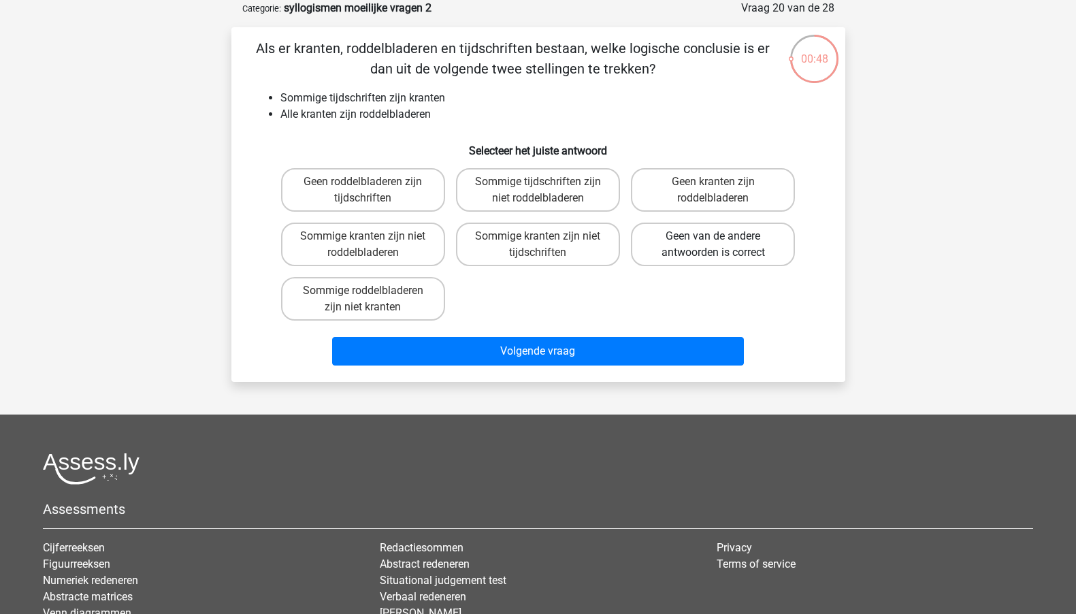
click at [668, 240] on label "Geen van de andere antwoorden is correct" at bounding box center [713, 245] width 164 height 44
click at [713, 240] on input "Geen van de andere antwoorden is correct" at bounding box center [717, 240] width 9 height 9
radio input "true"
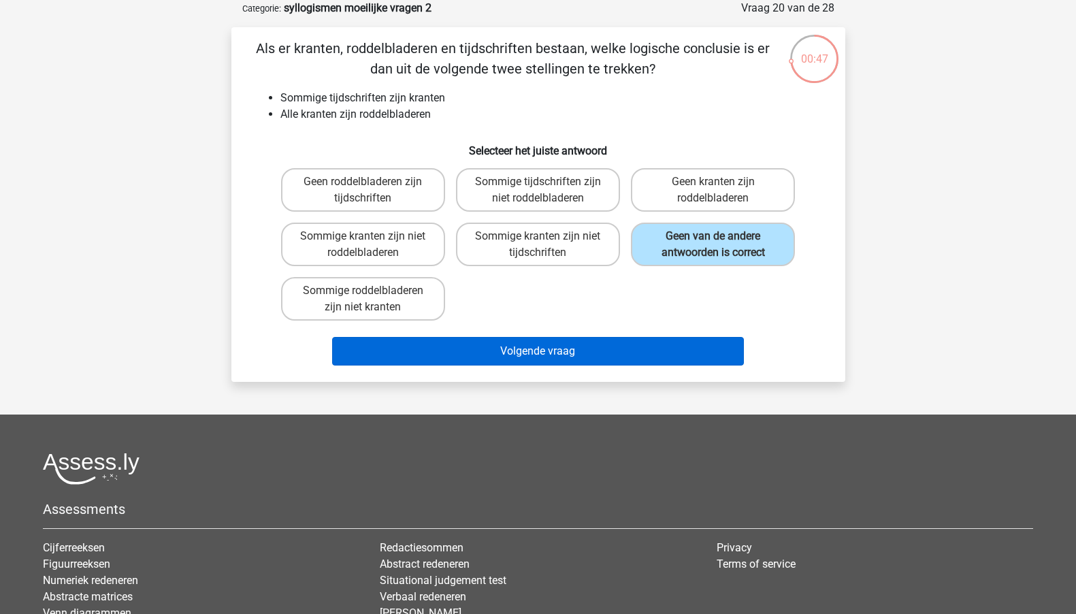
click at [529, 363] on button "Volgende vraag" at bounding box center [538, 351] width 412 height 29
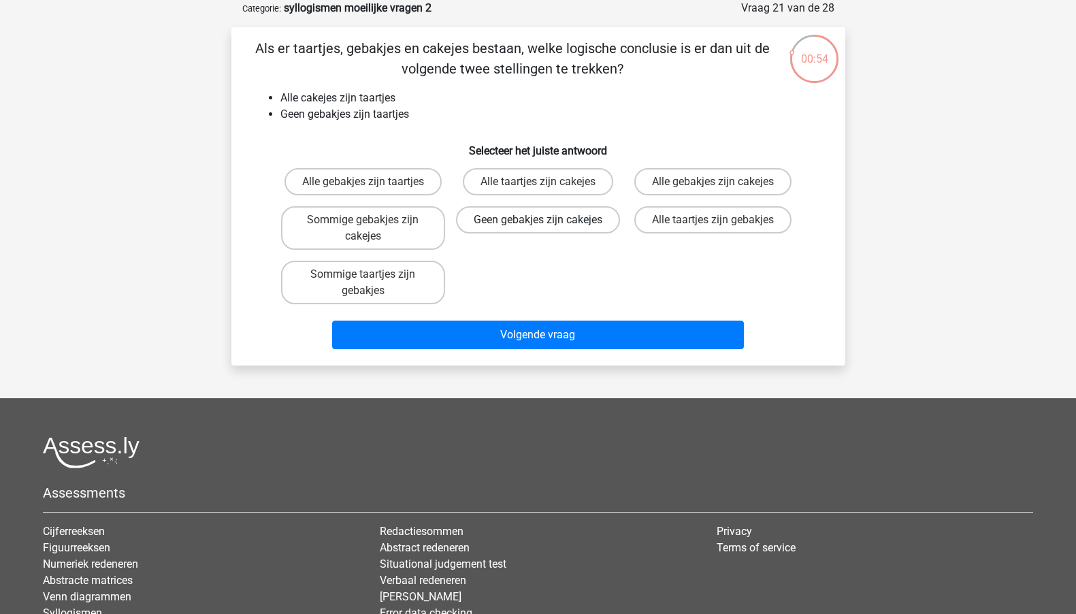
click at [555, 228] on label "Geen gebakjes zijn cakejes" at bounding box center [538, 219] width 164 height 27
click at [546, 228] on input "Geen gebakjes zijn cakejes" at bounding box center [542, 224] width 9 height 9
radio input "true"
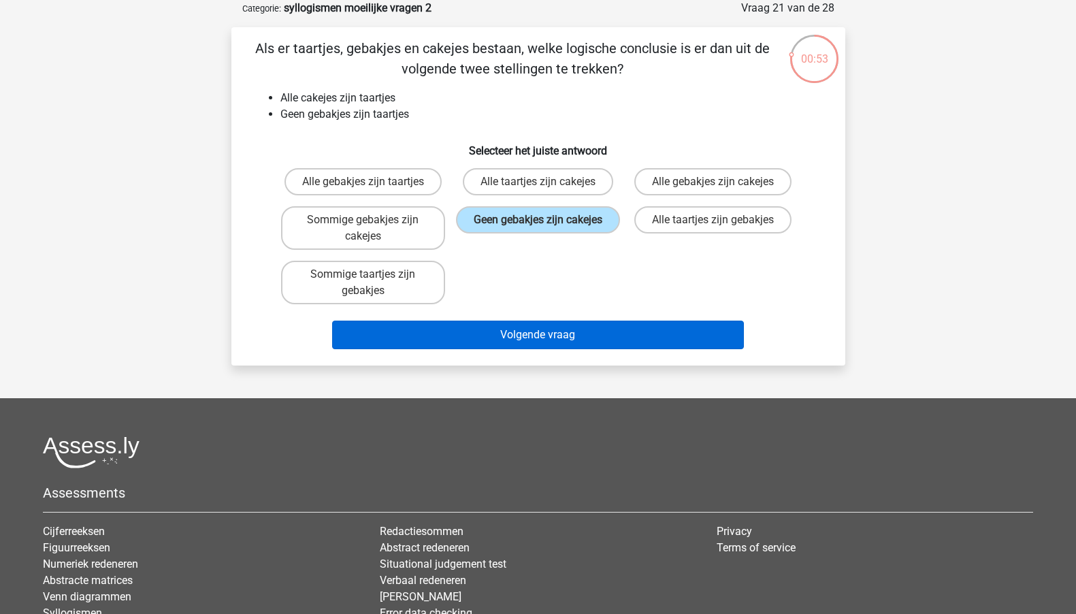
click at [521, 337] on button "Volgende vraag" at bounding box center [538, 334] width 412 height 29
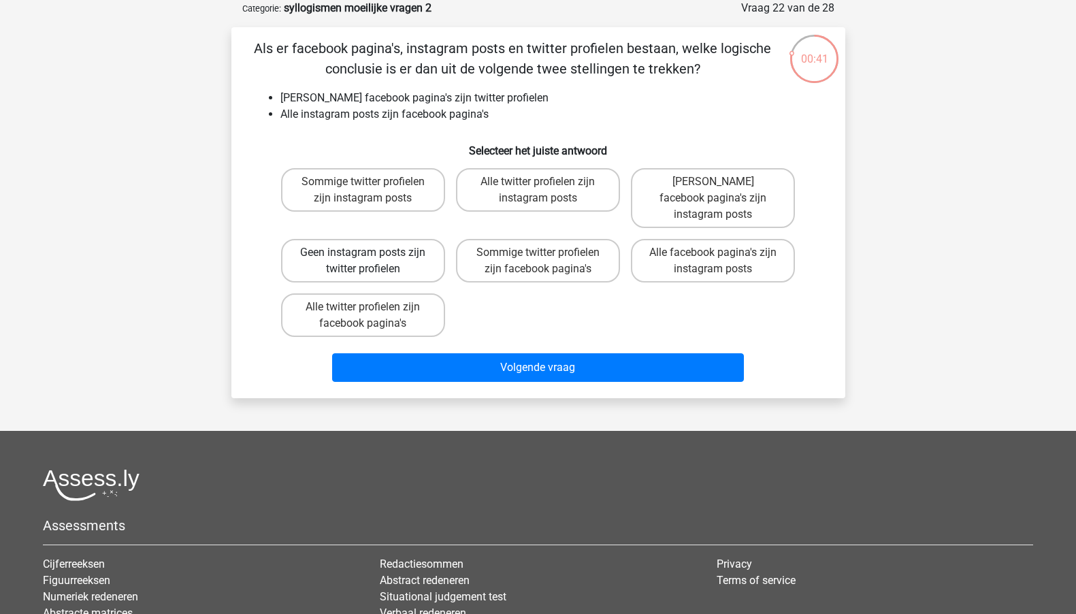
click at [425, 253] on label "Geen instagram posts zijn twitter profielen" at bounding box center [363, 261] width 164 height 44
click at [372, 253] on input "Geen instagram posts zijn twitter profielen" at bounding box center [367, 256] width 9 height 9
radio input "true"
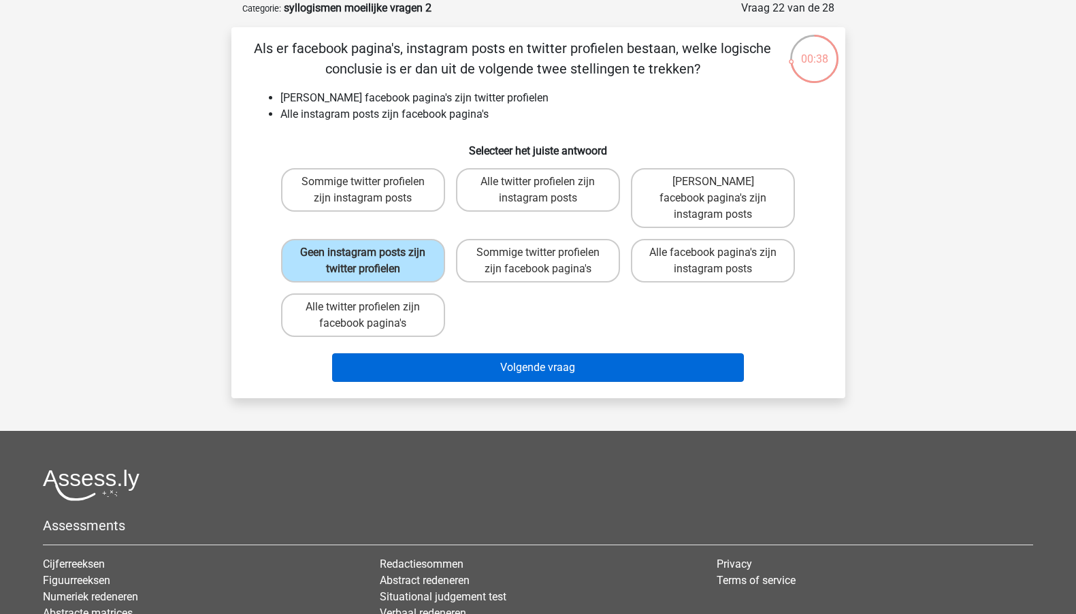
click at [461, 358] on button "Volgende vraag" at bounding box center [538, 367] width 412 height 29
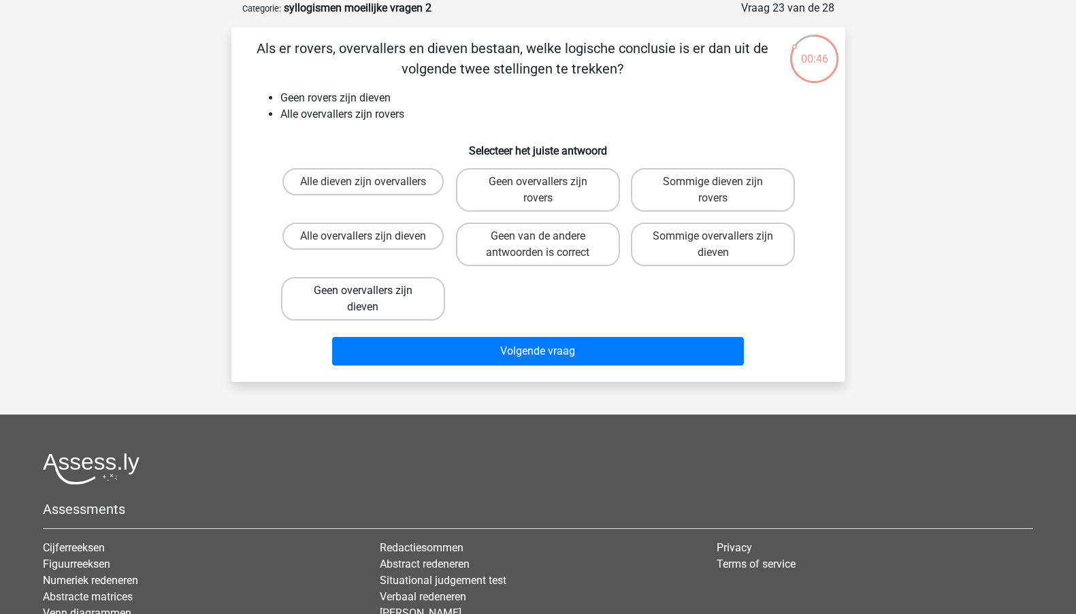
click at [416, 310] on label "Geen overvallers zijn dieven" at bounding box center [363, 299] width 164 height 44
click at [372, 299] on input "Geen overvallers zijn dieven" at bounding box center [367, 295] width 9 height 9
radio input "true"
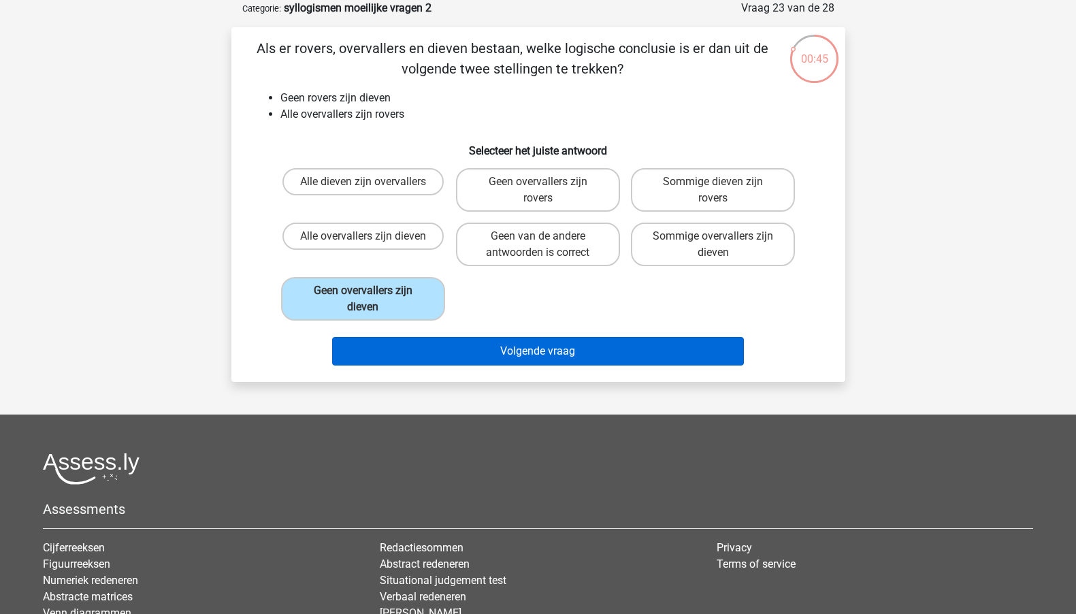
click at [454, 363] on button "Volgende vraag" at bounding box center [538, 351] width 412 height 29
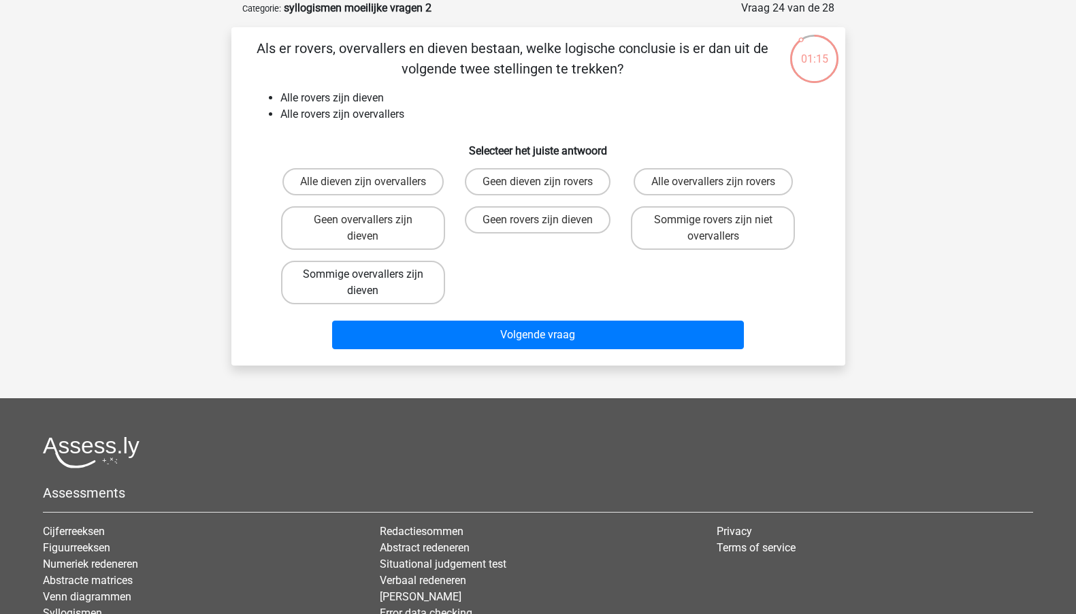
click at [433, 286] on label "Sommige overvallers zijn dieven" at bounding box center [363, 283] width 164 height 44
click at [372, 283] on input "Sommige overvallers zijn dieven" at bounding box center [367, 278] width 9 height 9
radio input "true"
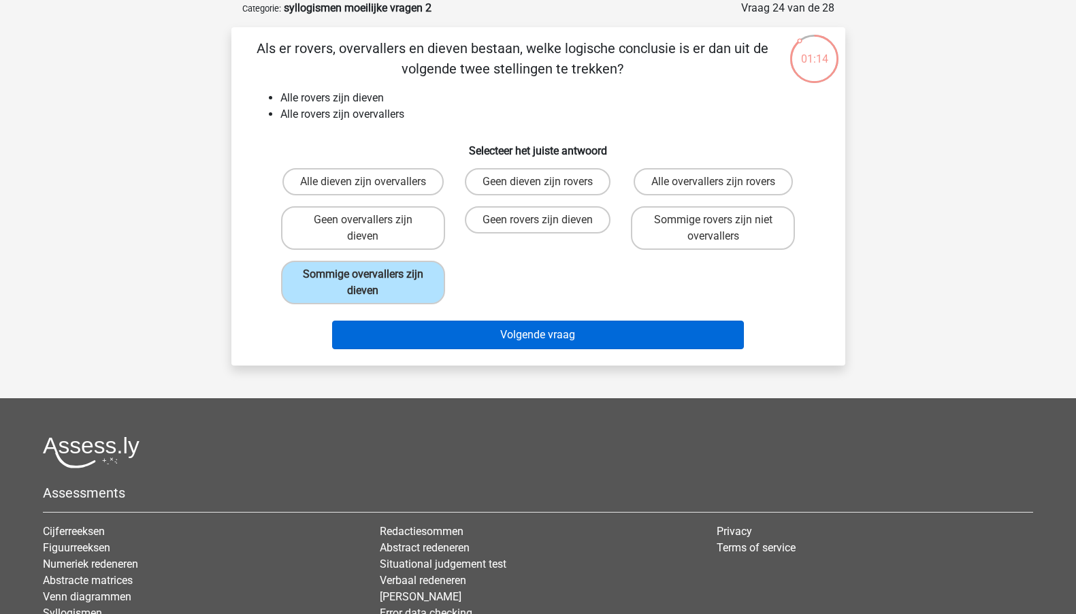
click at [462, 333] on button "Volgende vraag" at bounding box center [538, 334] width 412 height 29
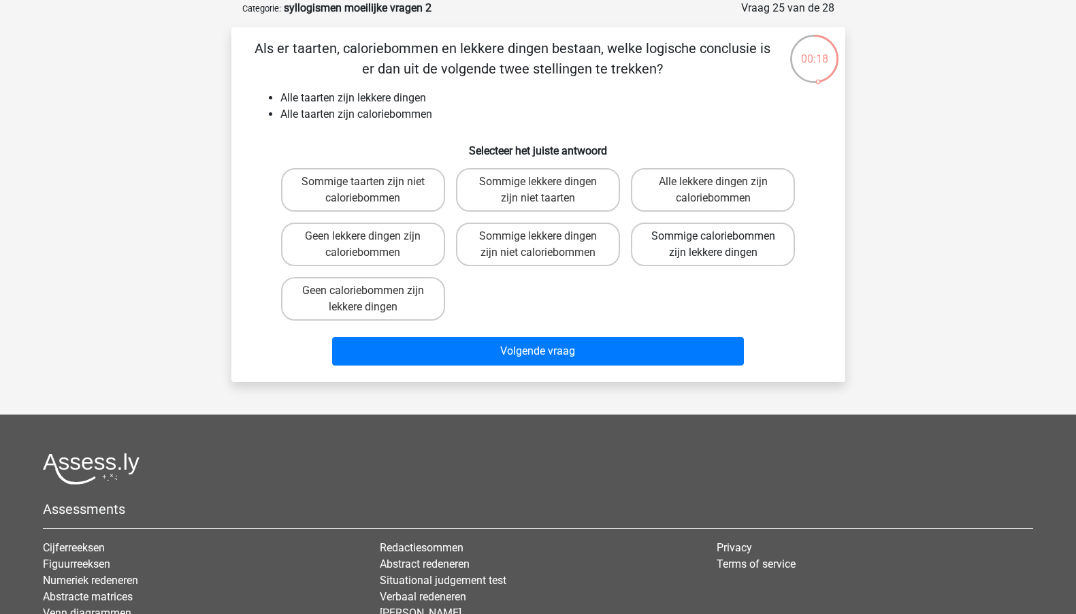
click at [638, 254] on label "Sommige caloriebommen zijn lekkere dingen" at bounding box center [713, 245] width 164 height 44
click at [713, 245] on input "Sommige caloriebommen zijn lekkere dingen" at bounding box center [717, 240] width 9 height 9
radio input "true"
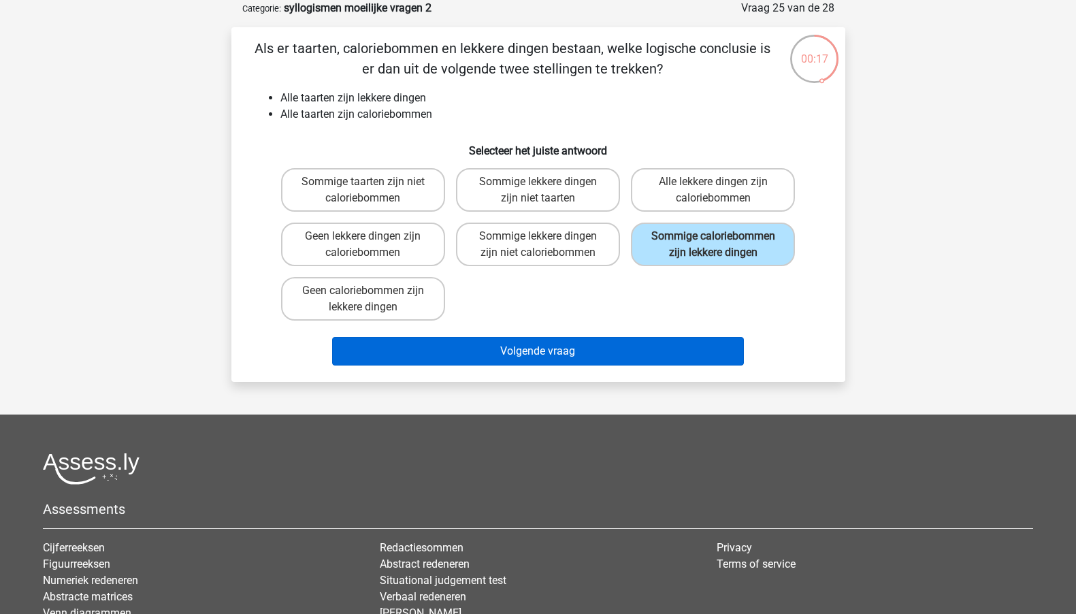
click at [570, 365] on button "Volgende vraag" at bounding box center [538, 351] width 412 height 29
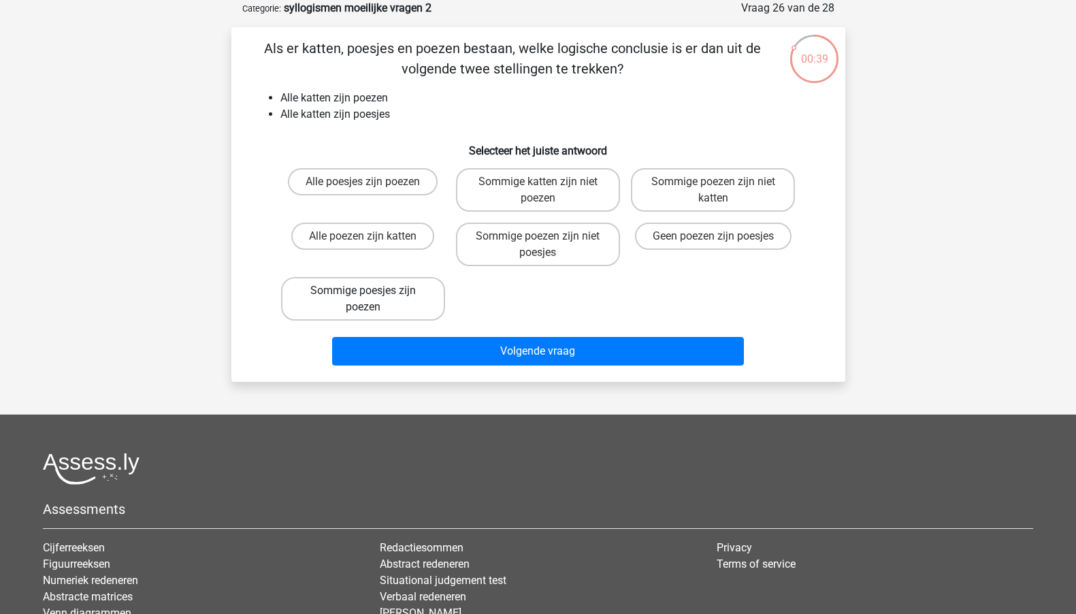
click at [423, 304] on label "Sommige poesjes zijn poezen" at bounding box center [363, 299] width 164 height 44
click at [372, 299] on input "Sommige poesjes zijn poezen" at bounding box center [367, 295] width 9 height 9
radio input "true"
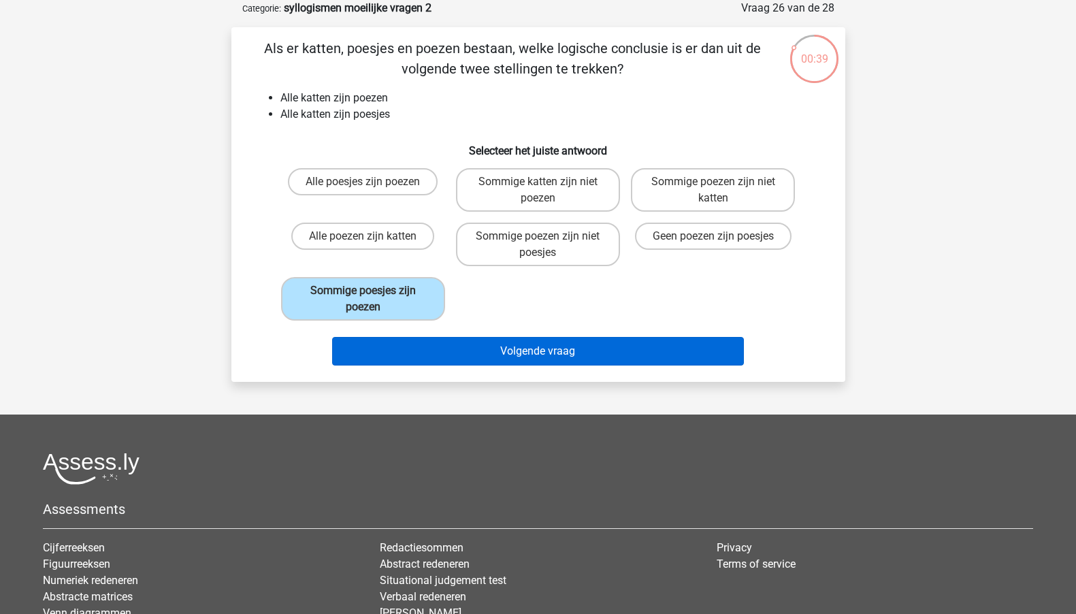
click at [450, 344] on button "Volgende vraag" at bounding box center [538, 351] width 412 height 29
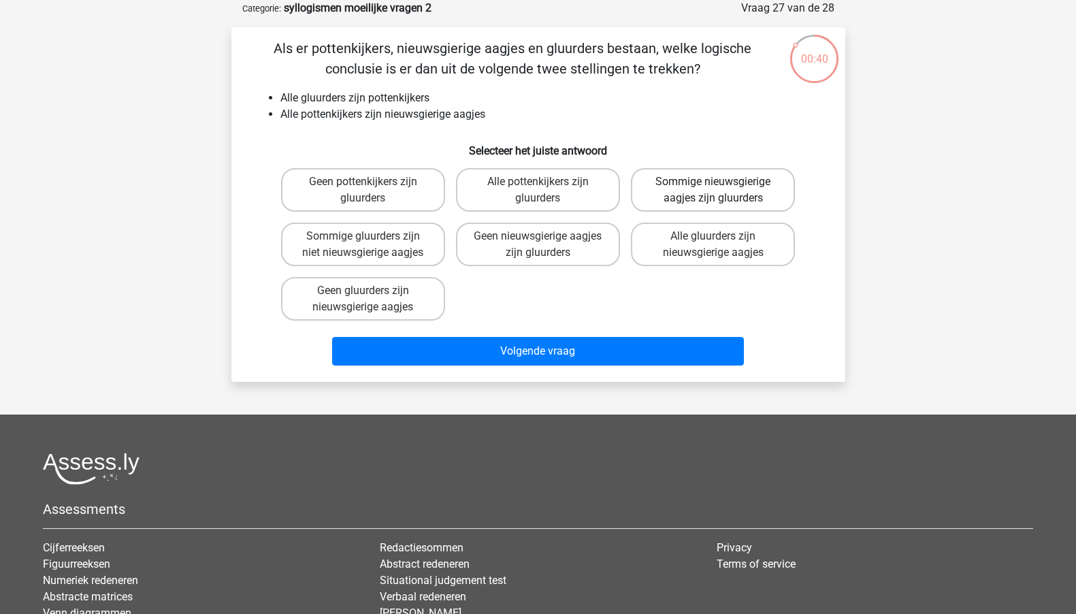
click at [710, 191] on label "Sommige nieuwsgierige aagjes zijn gluurders" at bounding box center [713, 190] width 164 height 44
click at [713, 191] on input "Sommige nieuwsgierige aagjes zijn gluurders" at bounding box center [717, 186] width 9 height 9
radio input "true"
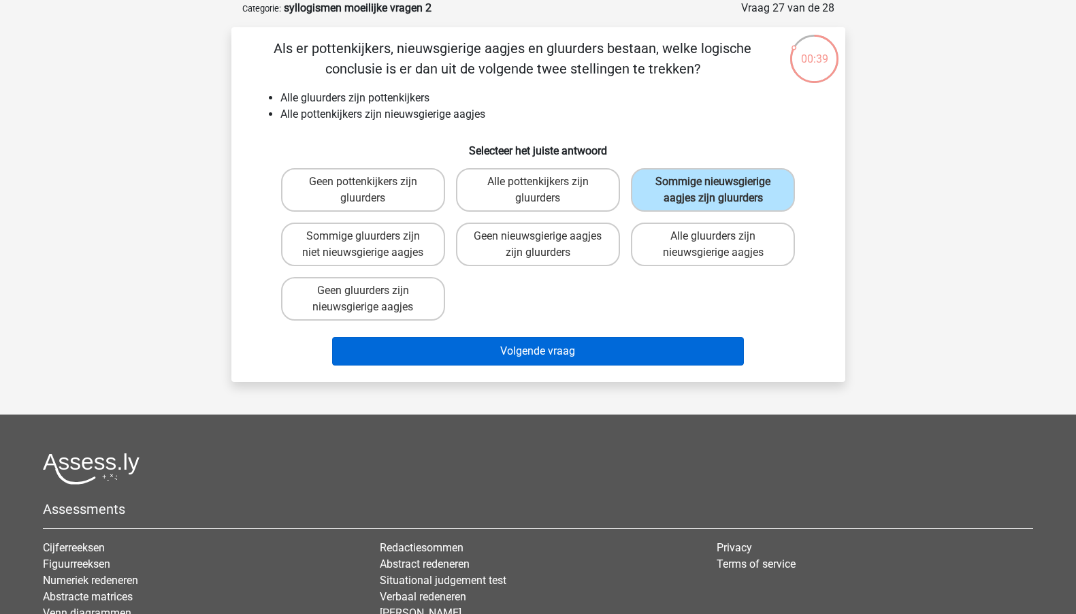
click at [606, 365] on button "Volgende vraag" at bounding box center [538, 351] width 412 height 29
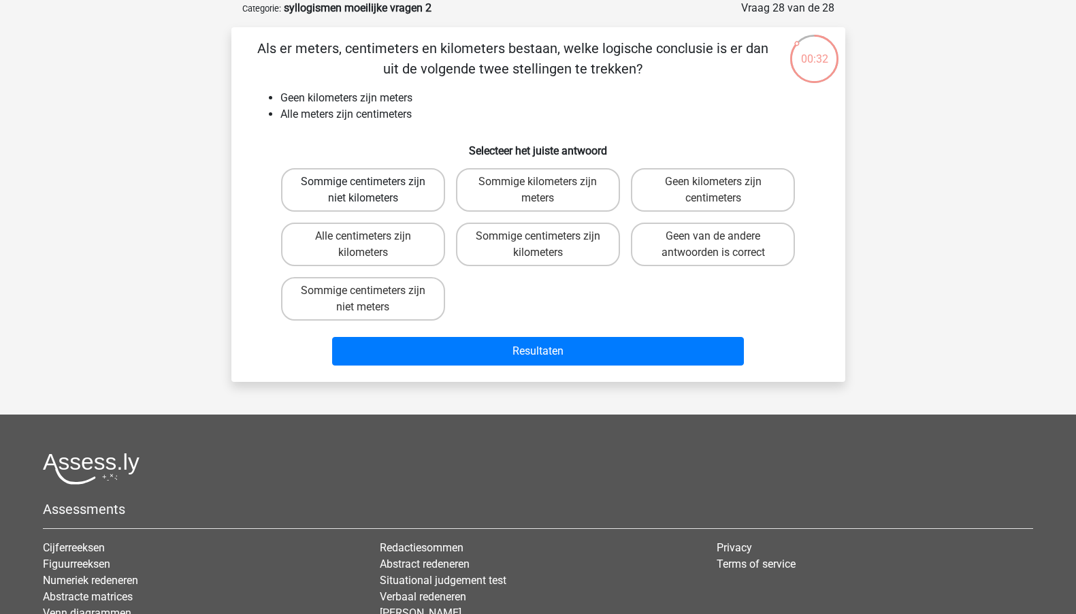
click at [411, 193] on label "Sommige centimeters zijn niet kilometers" at bounding box center [363, 190] width 164 height 44
click at [372, 191] on input "Sommige centimeters zijn niet kilometers" at bounding box center [367, 186] width 9 height 9
radio input "true"
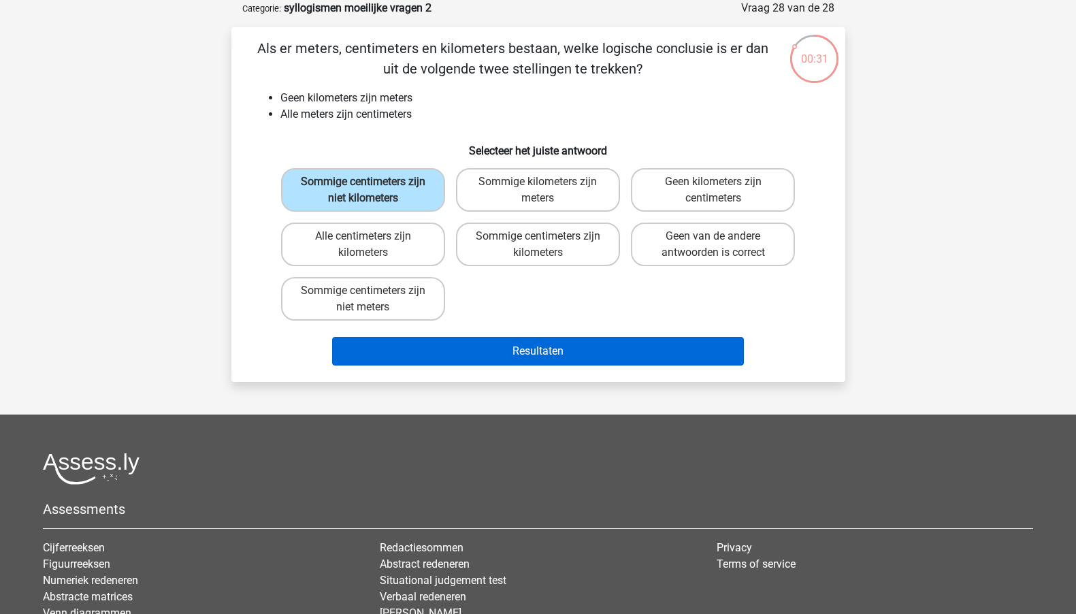
click at [460, 351] on button "Resultaten" at bounding box center [538, 351] width 412 height 29
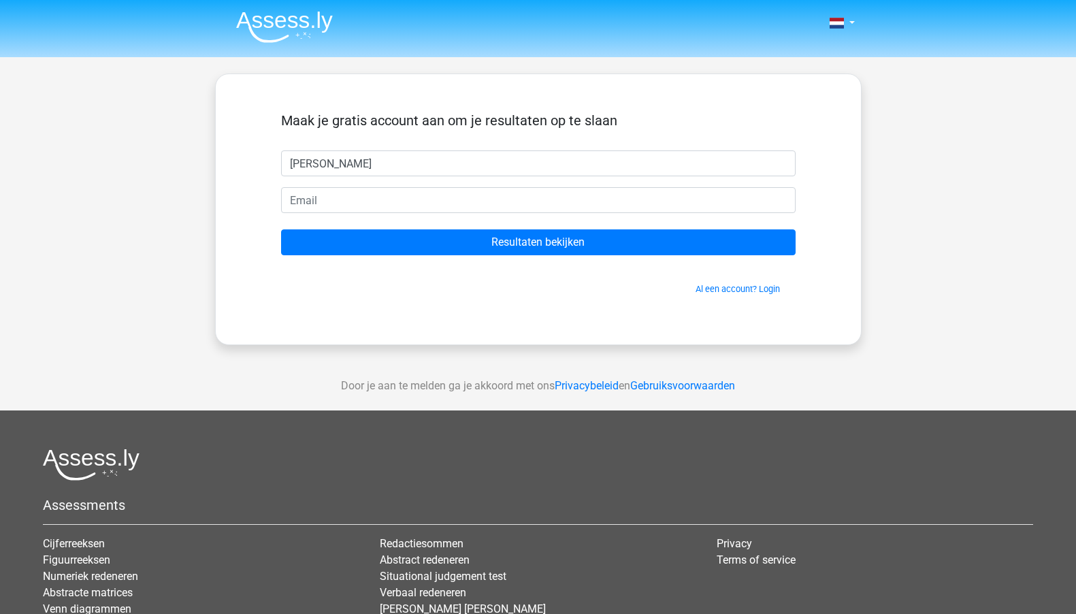
type input "[PERSON_NAME]"
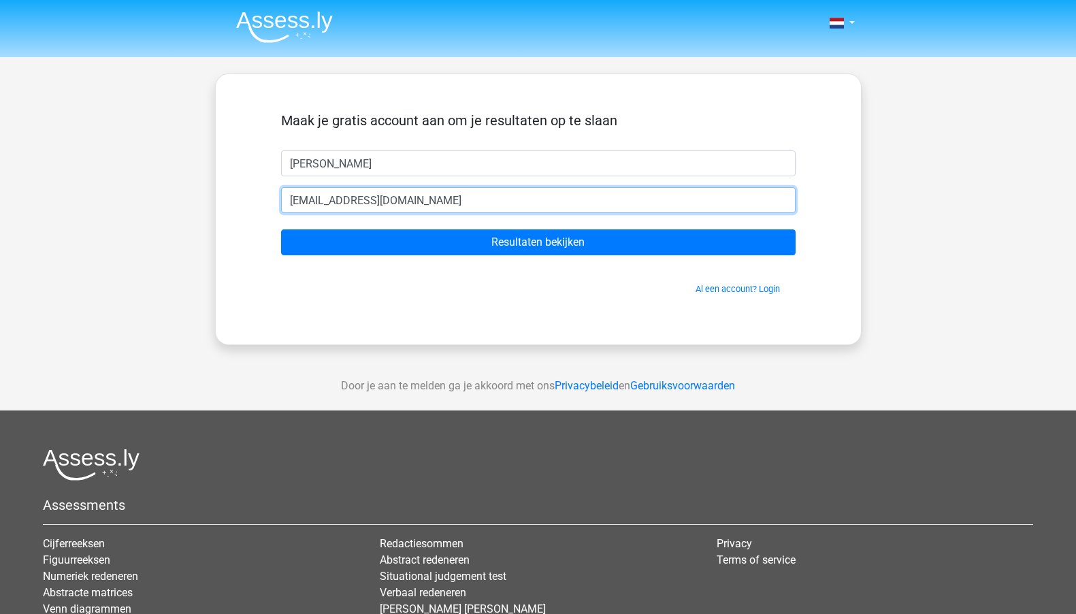
type input "[EMAIL_ADDRESS][DOMAIN_NAME]"
click at [538, 242] on input "Resultaten bekijken" at bounding box center [538, 242] width 514 height 26
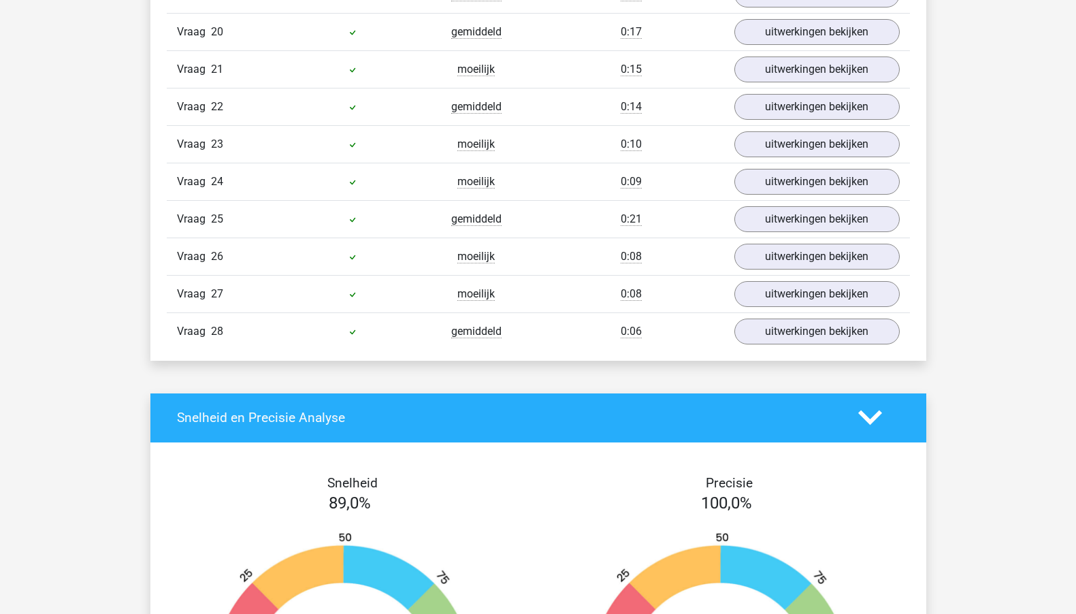
scroll to position [1920, 0]
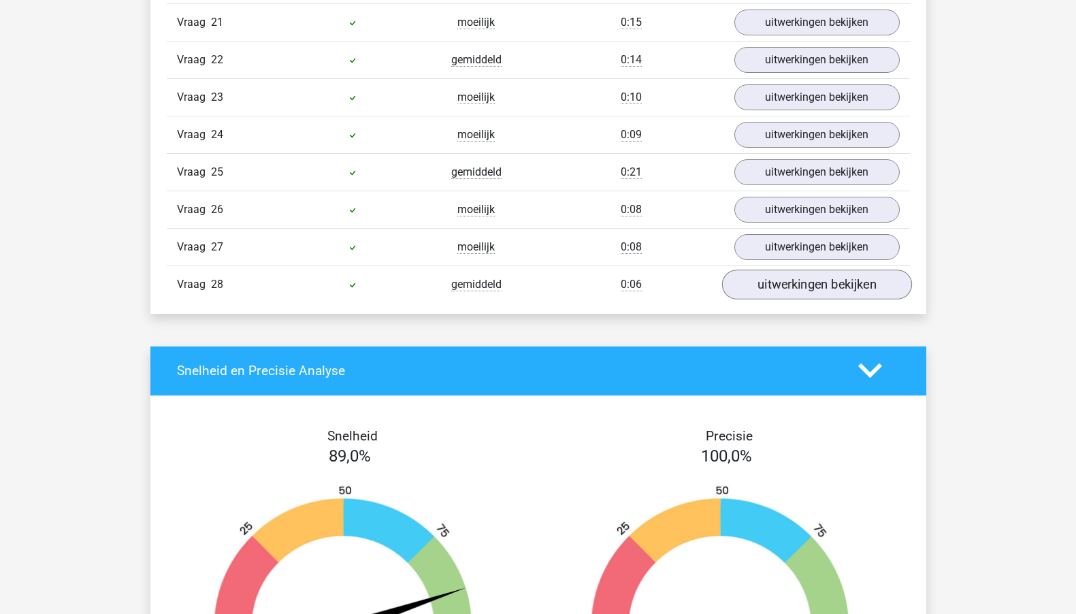
click at [763, 273] on link "uitwerkingen bekijken" at bounding box center [816, 284] width 190 height 30
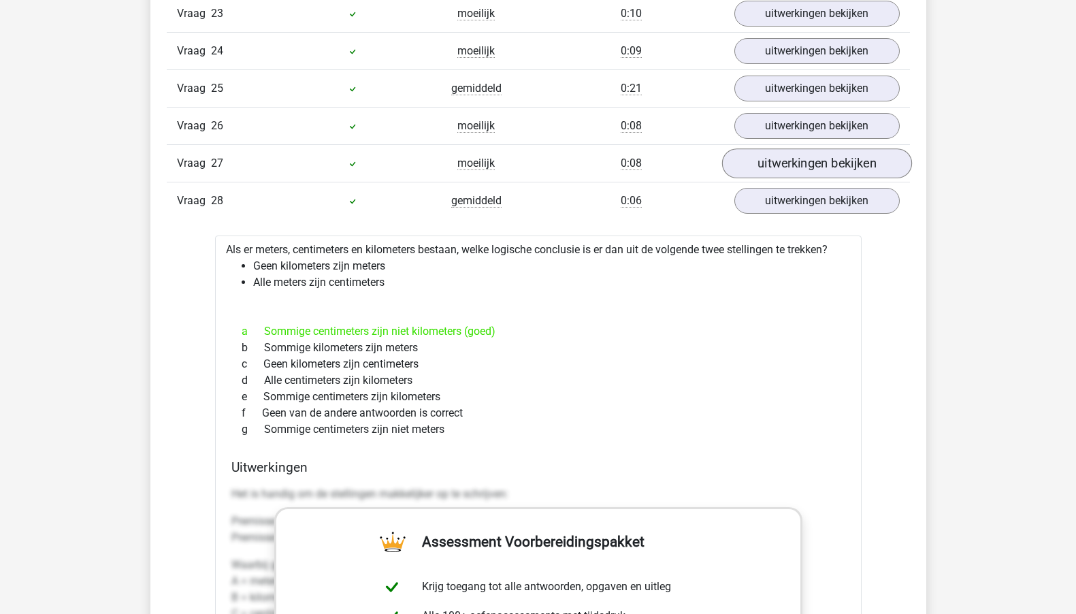
scroll to position [2007, 0]
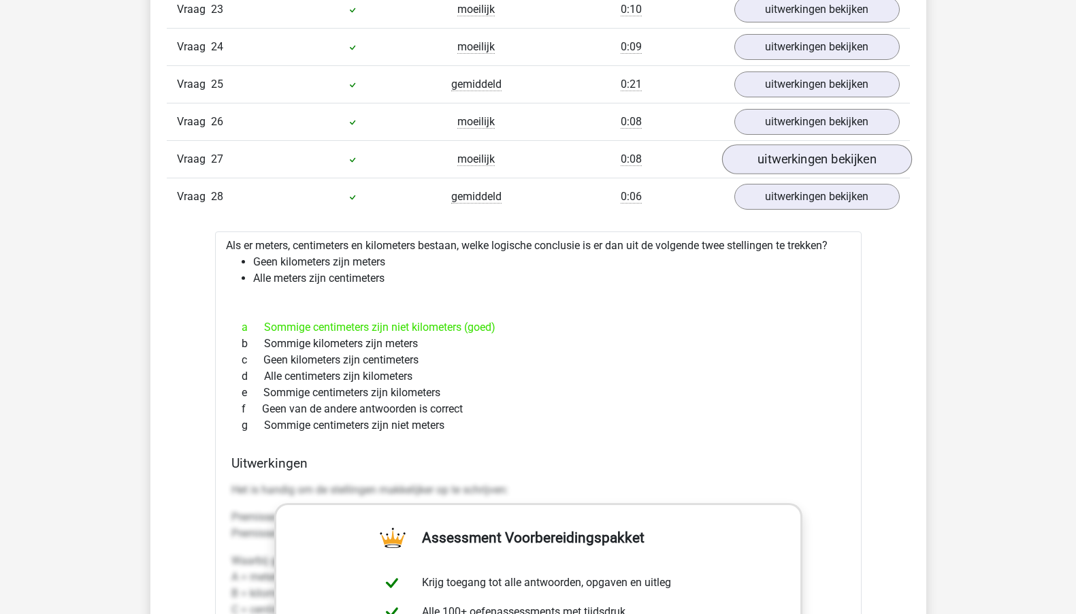
click at [830, 152] on link "uitwerkingen bekijken" at bounding box center [816, 159] width 190 height 30
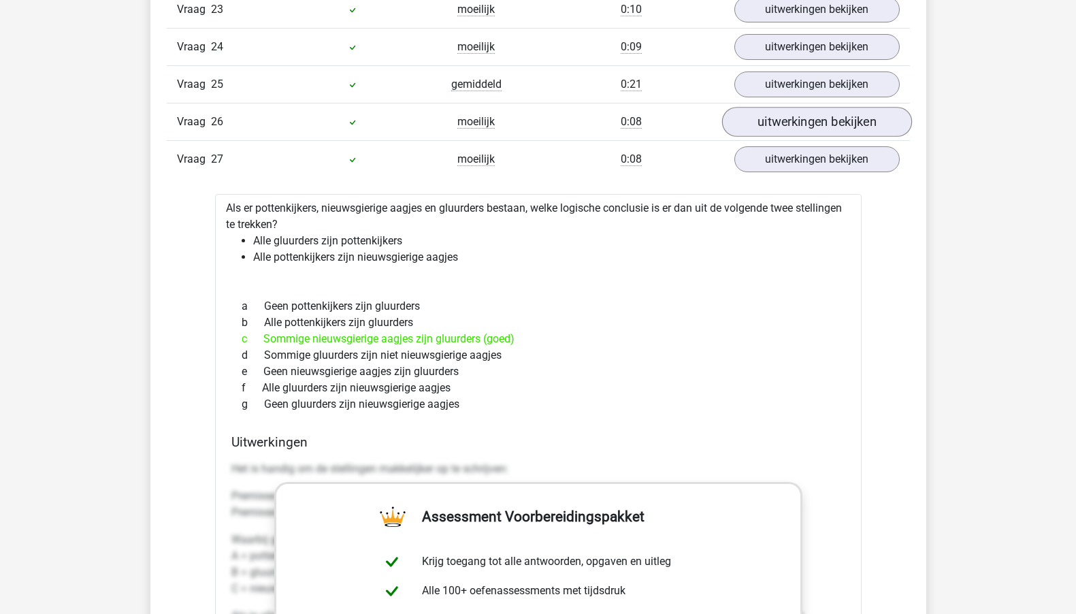
click at [871, 118] on link "uitwerkingen bekijken" at bounding box center [816, 122] width 190 height 30
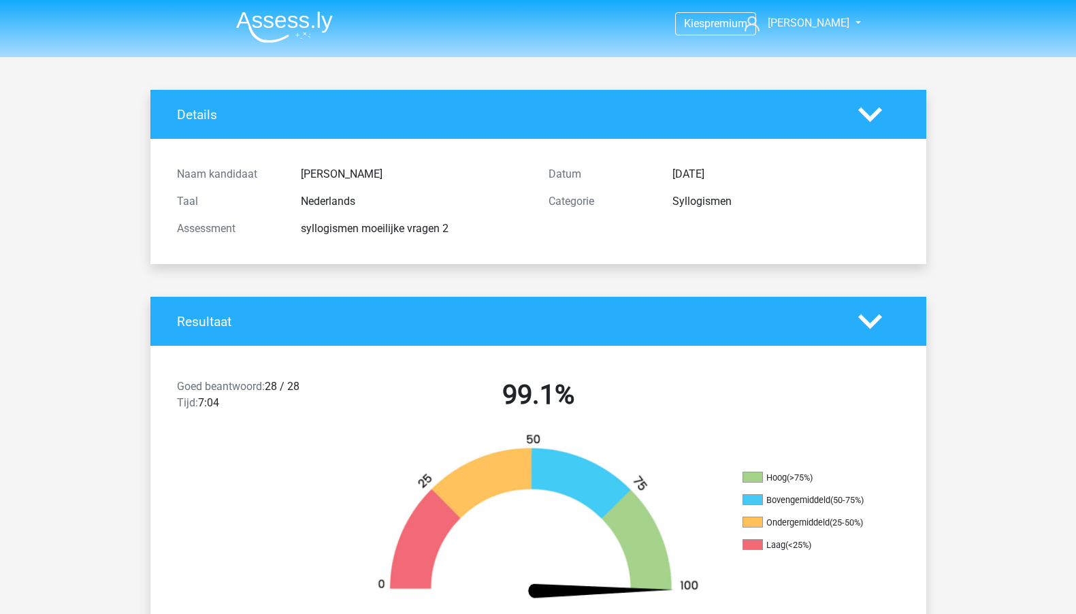
scroll to position [0, 0]
click at [250, 17] on img at bounding box center [284, 27] width 97 height 32
